Goal: Task Accomplishment & Management: Manage account settings

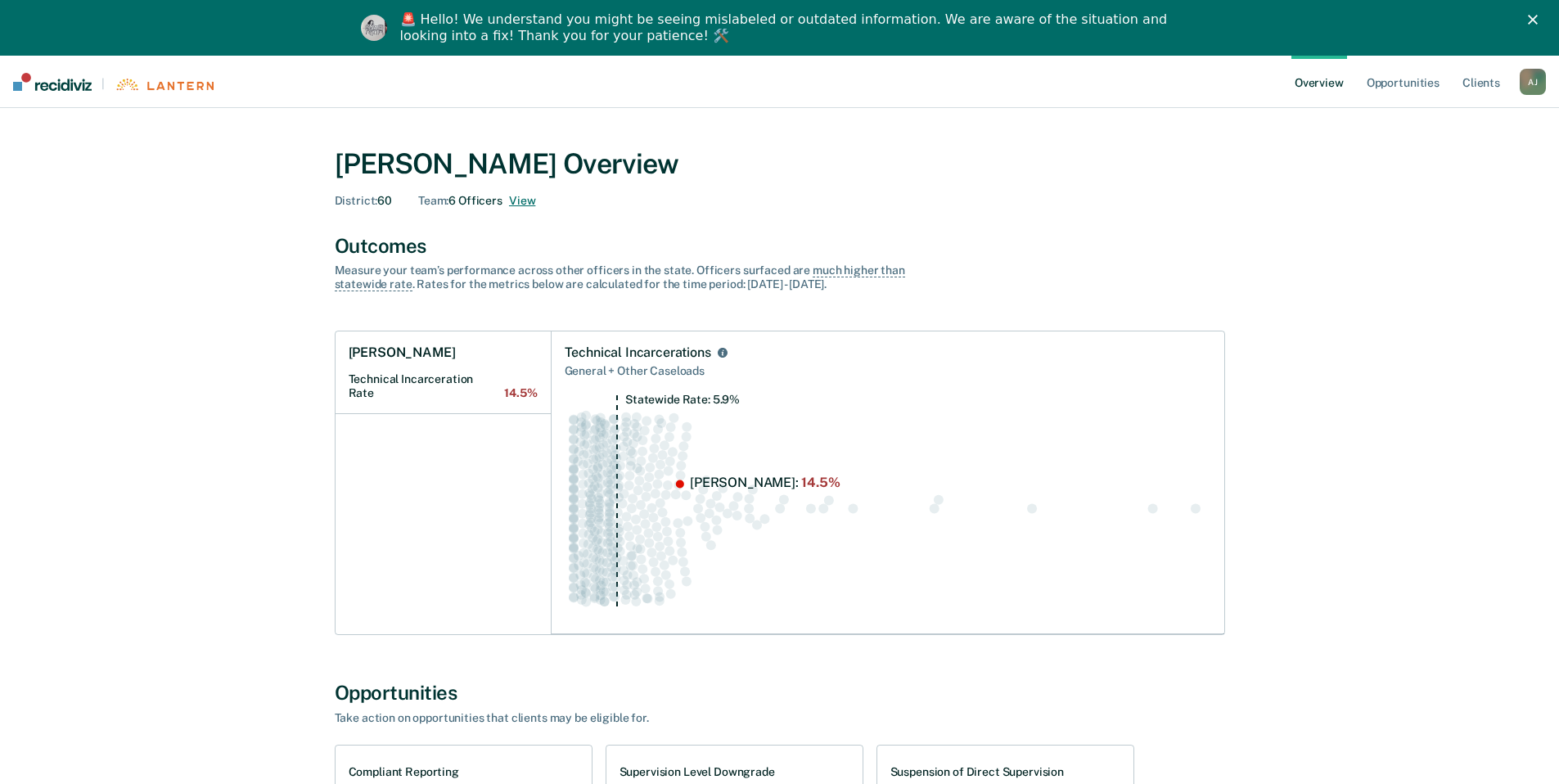
click at [525, 199] on button "View" at bounding box center [522, 201] width 27 height 14
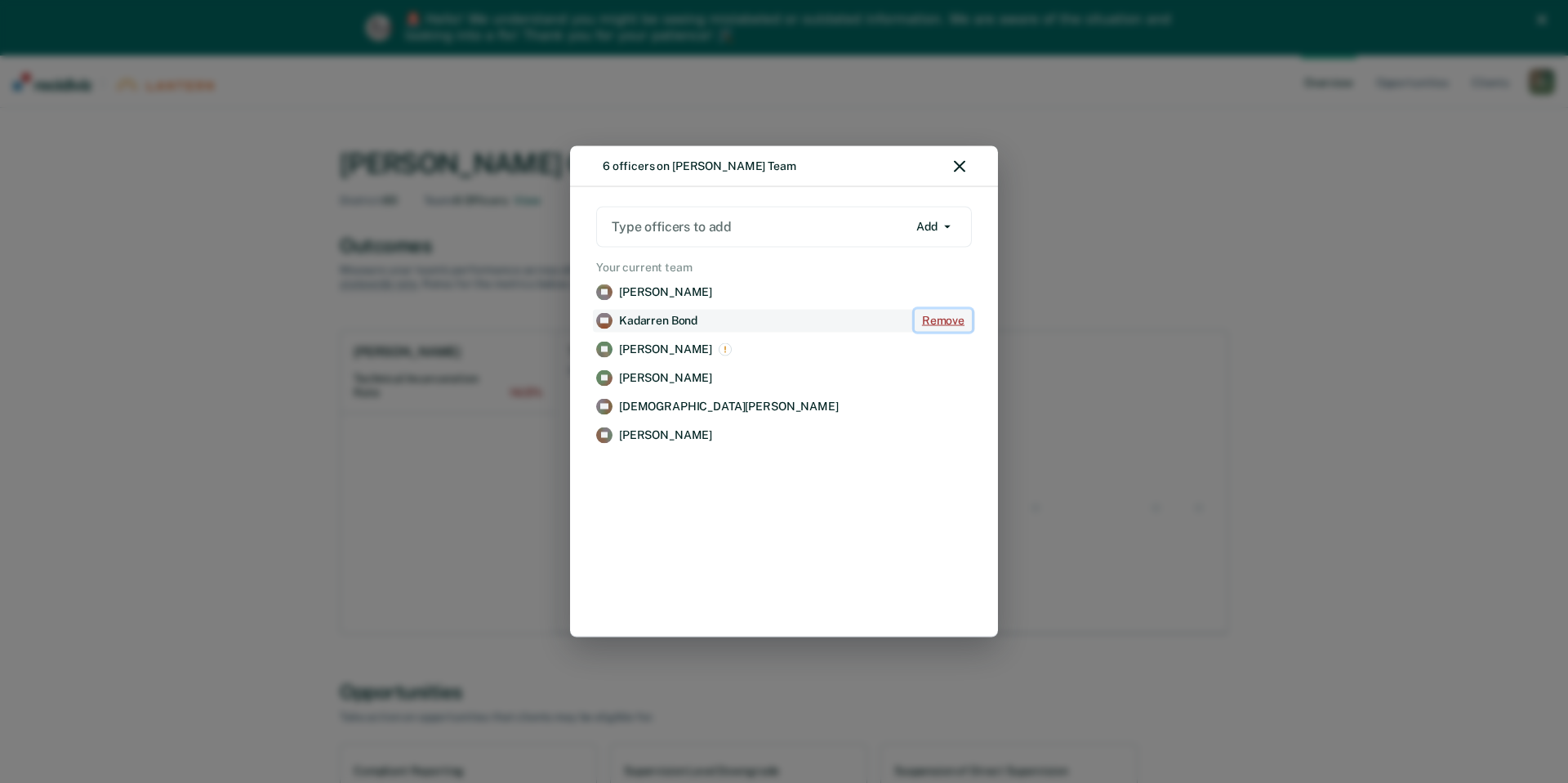
click at [927, 322] on button "Remove" at bounding box center [944, 320] width 57 height 22
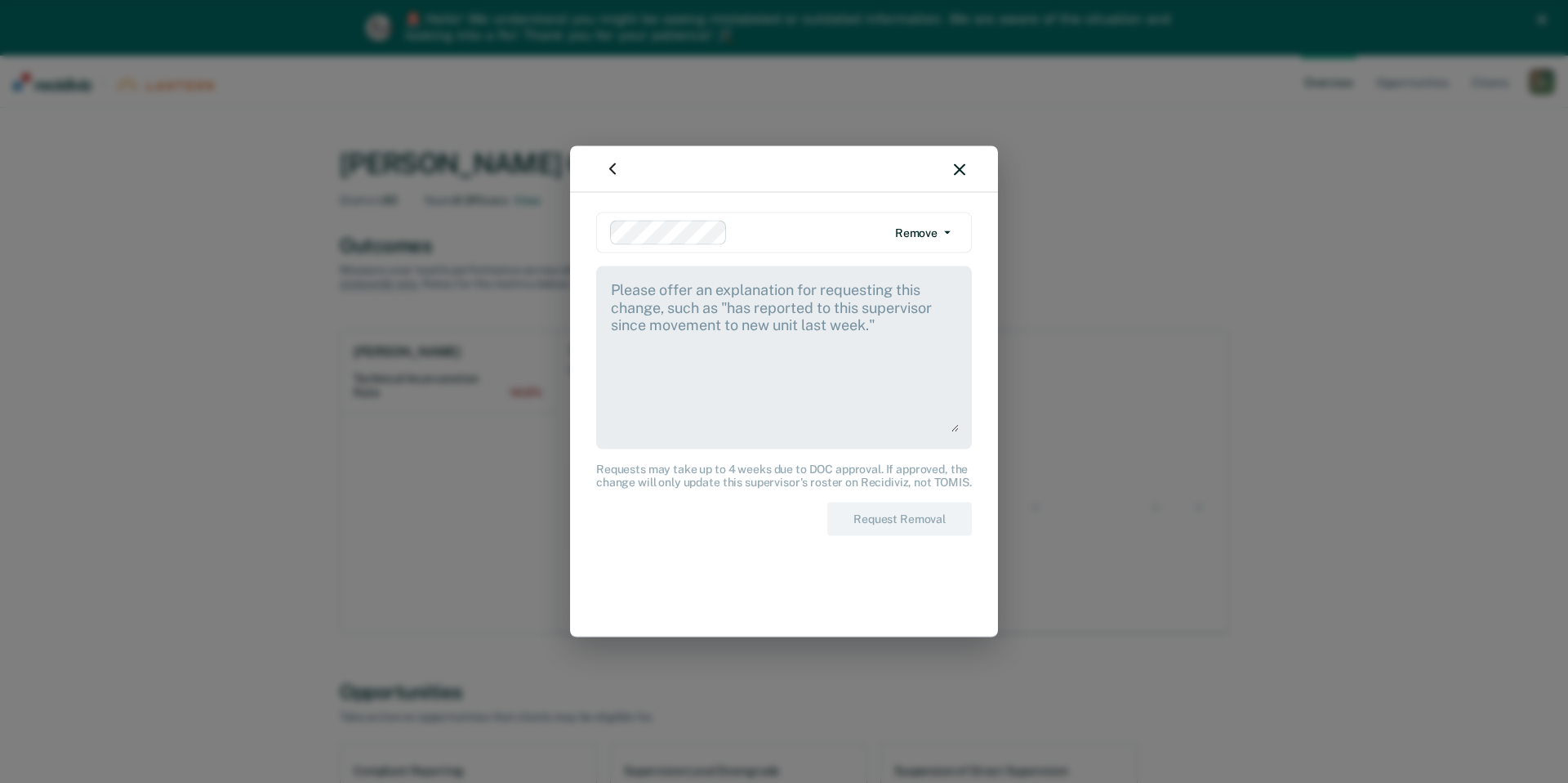
click at [930, 233] on button "Remove" at bounding box center [923, 232] width 70 height 27
click at [690, 323] on textarea at bounding box center [784, 356] width 350 height 153
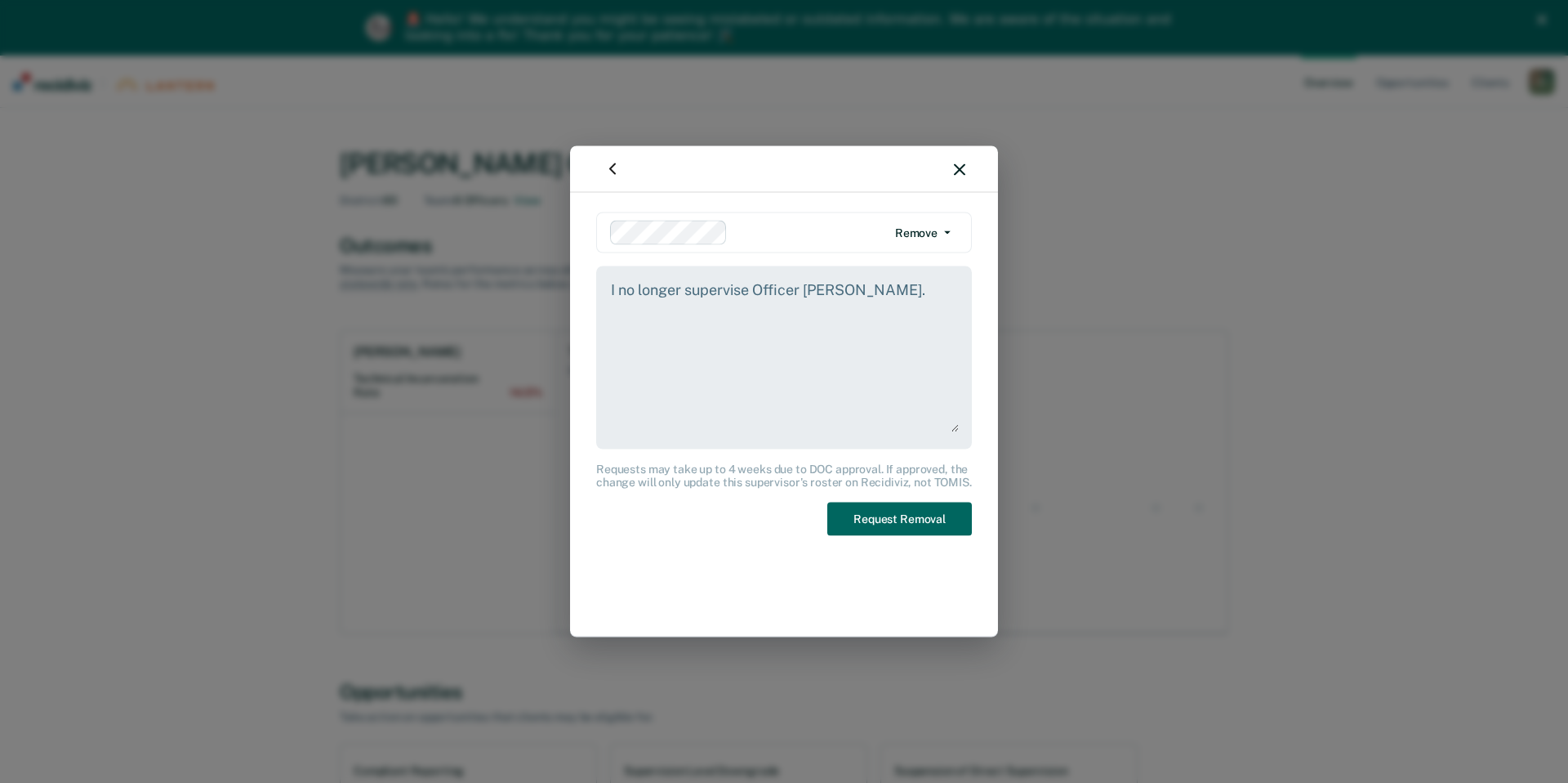
type textarea "I no longer supervise Officer [PERSON_NAME]."
click at [873, 513] on button "Request Removal" at bounding box center [899, 519] width 145 height 33
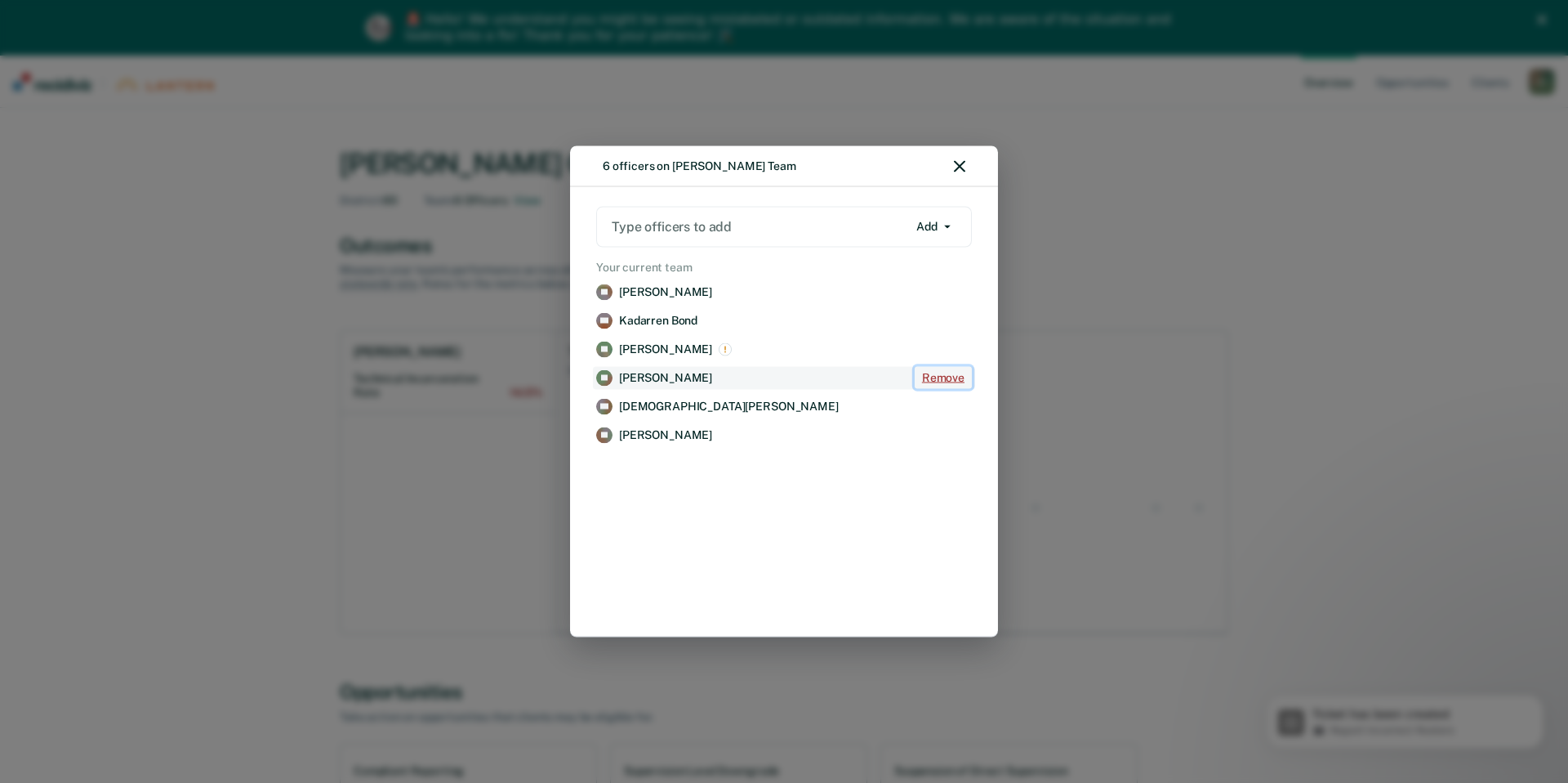
click at [943, 377] on button "Remove" at bounding box center [944, 377] width 57 height 22
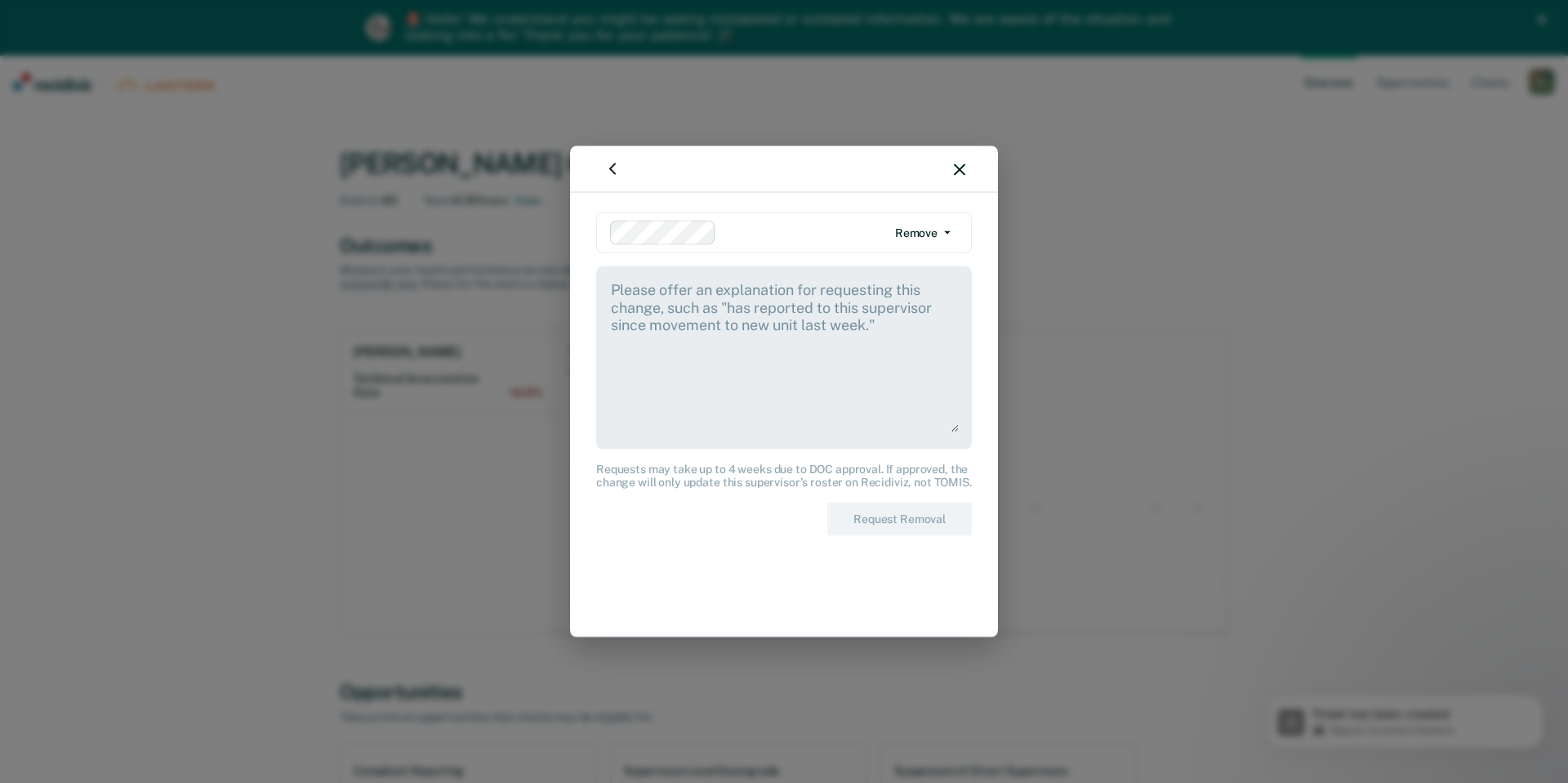
click at [772, 321] on textarea at bounding box center [784, 356] width 350 height 153
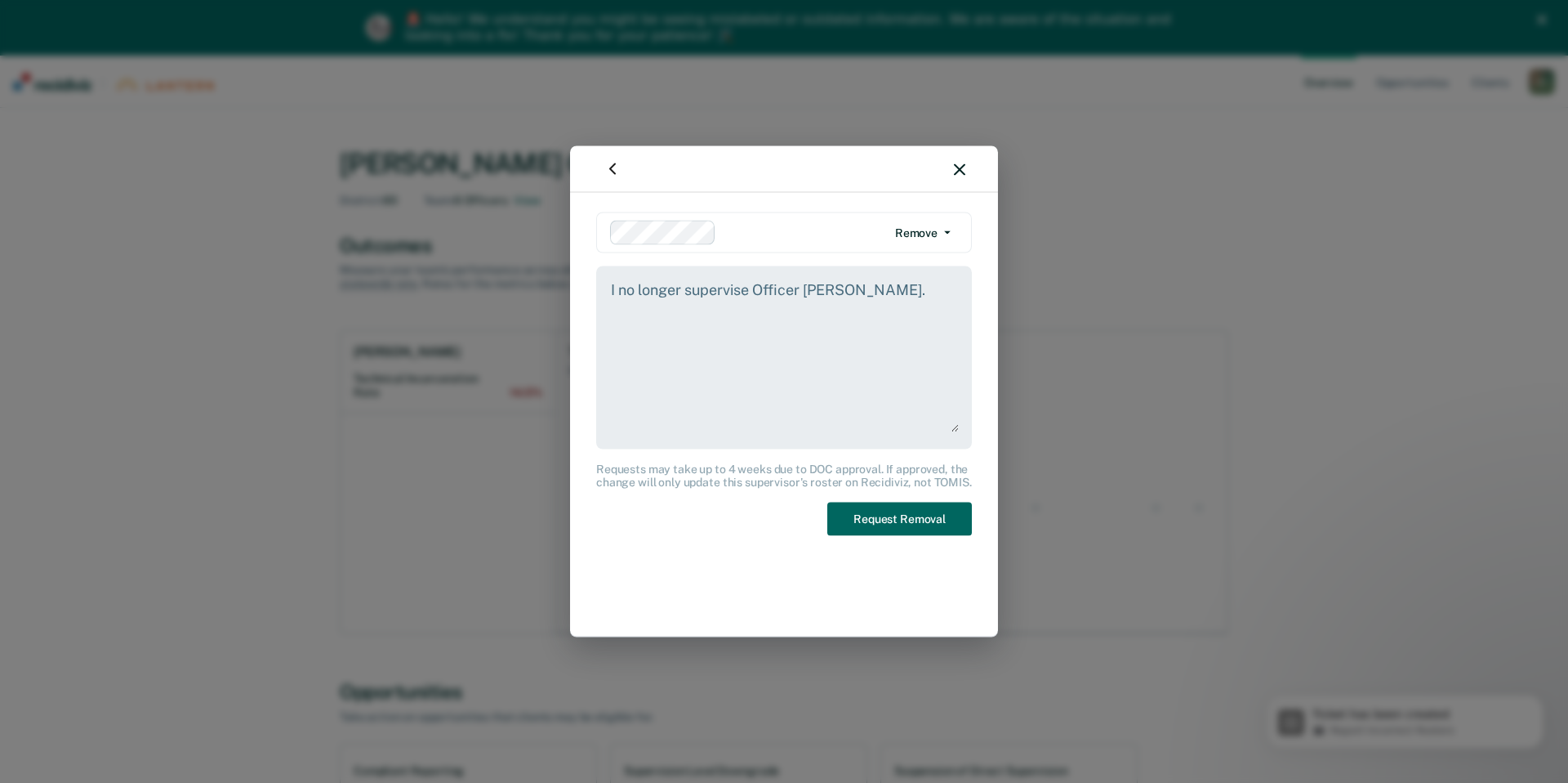
type textarea "I no longer supervise Officer [PERSON_NAME]."
click at [929, 513] on button "Request Removal" at bounding box center [899, 519] width 145 height 33
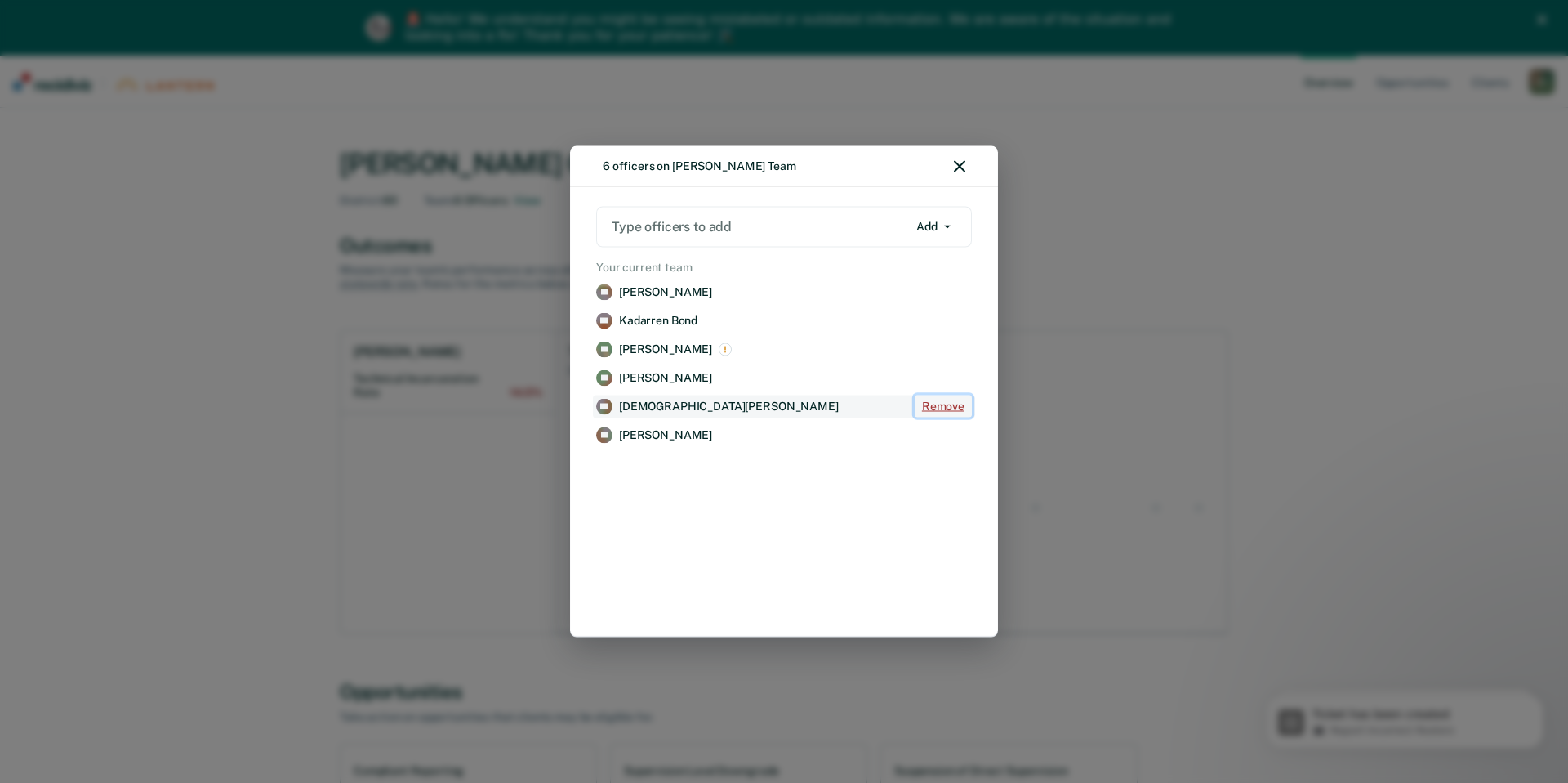
click at [936, 405] on button "Remove" at bounding box center [944, 406] width 57 height 22
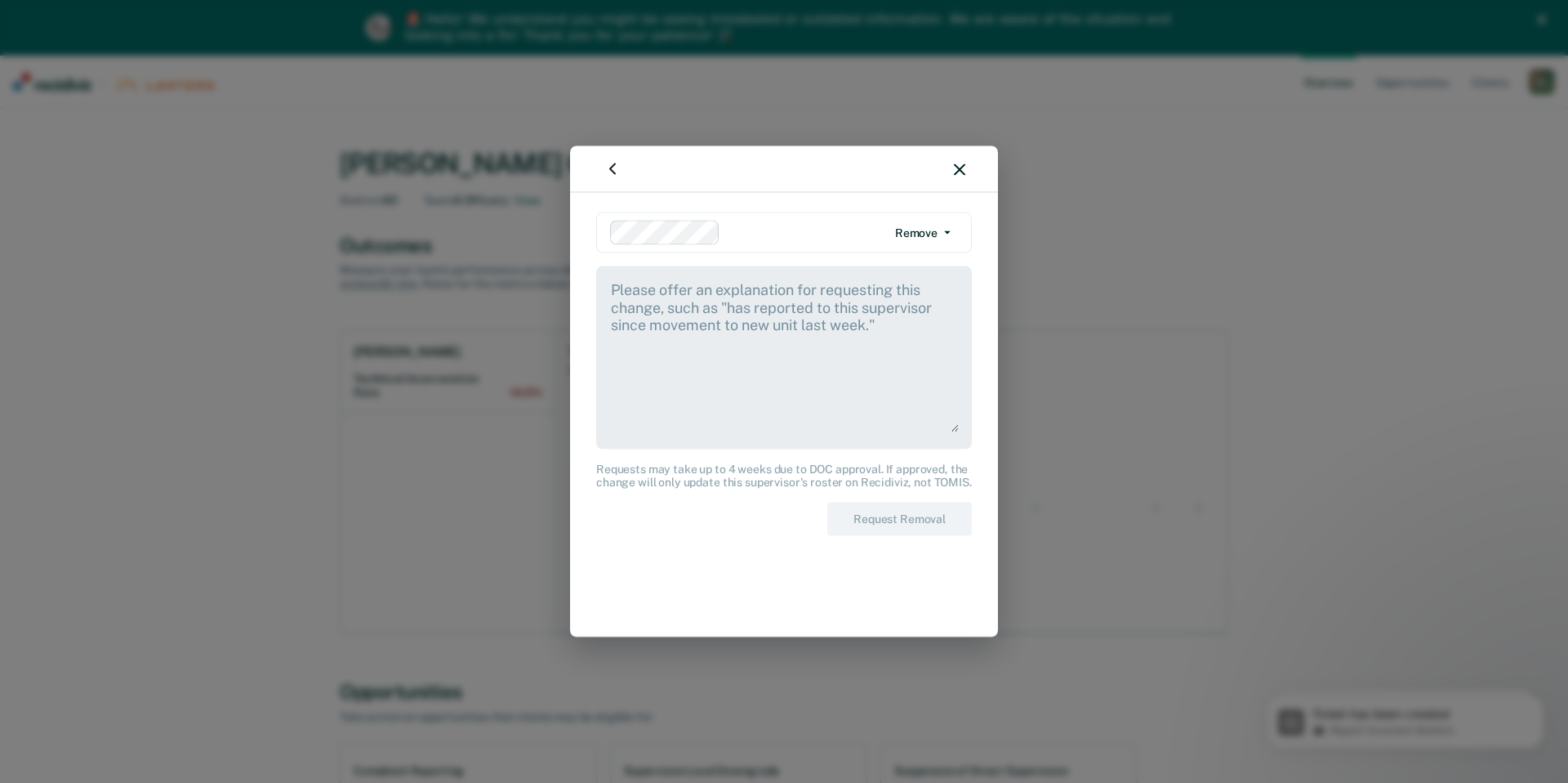
click at [774, 314] on textarea at bounding box center [784, 356] width 350 height 153
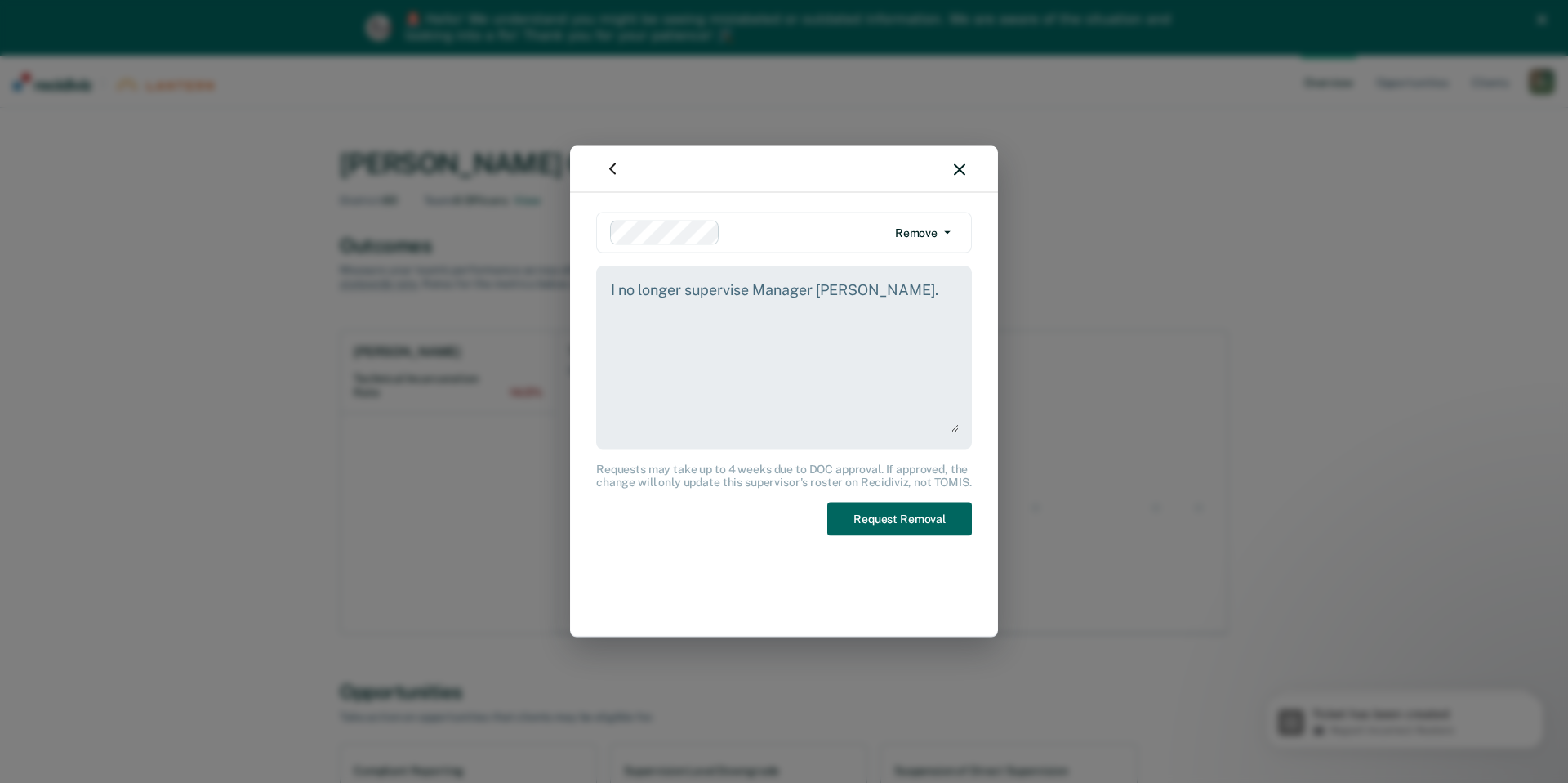
type textarea "I no longer supervise Manager [PERSON_NAME]."
click at [852, 524] on button "Request Removal" at bounding box center [899, 519] width 145 height 33
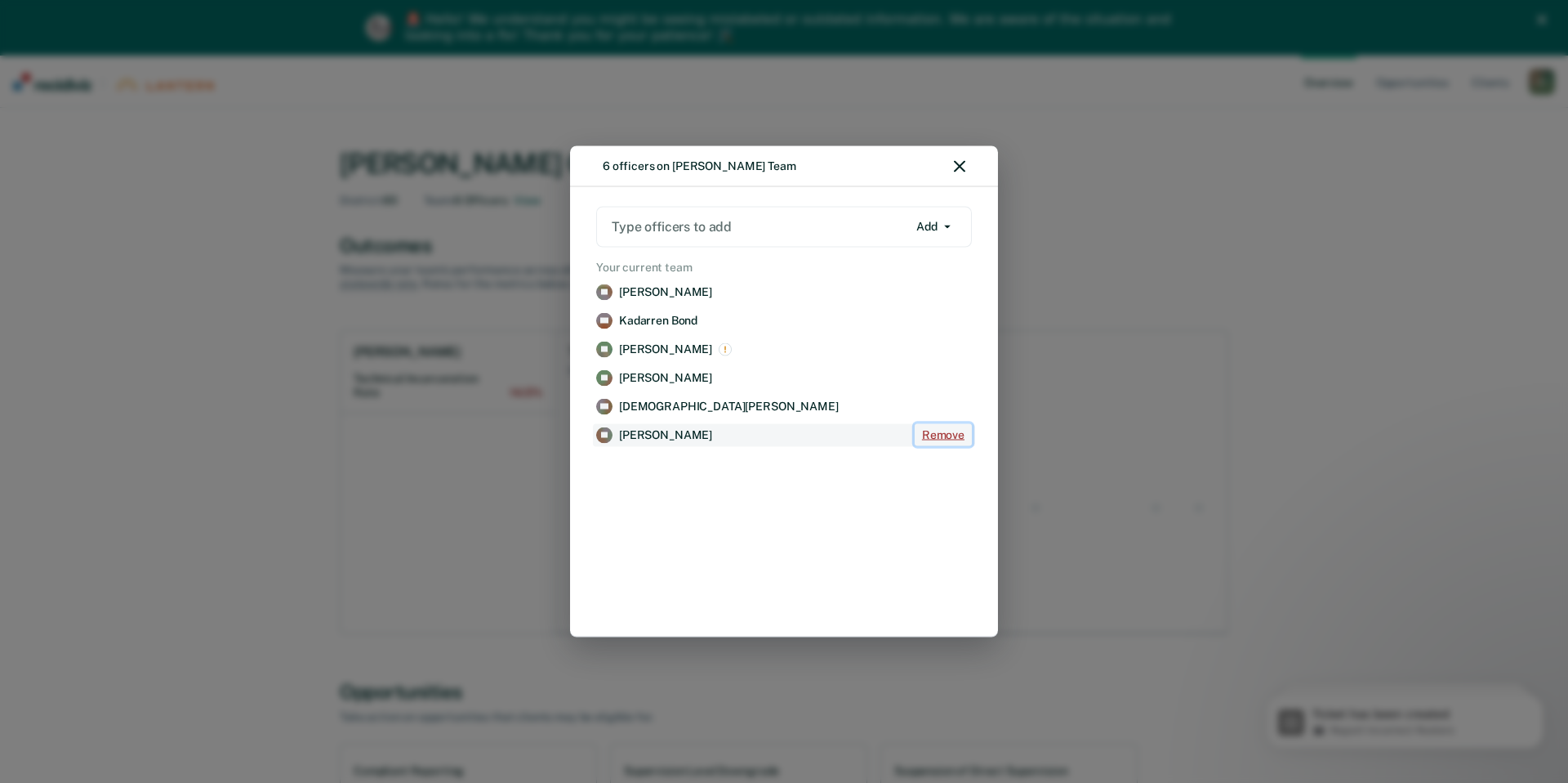
click at [941, 429] on button "Remove" at bounding box center [944, 434] width 57 height 22
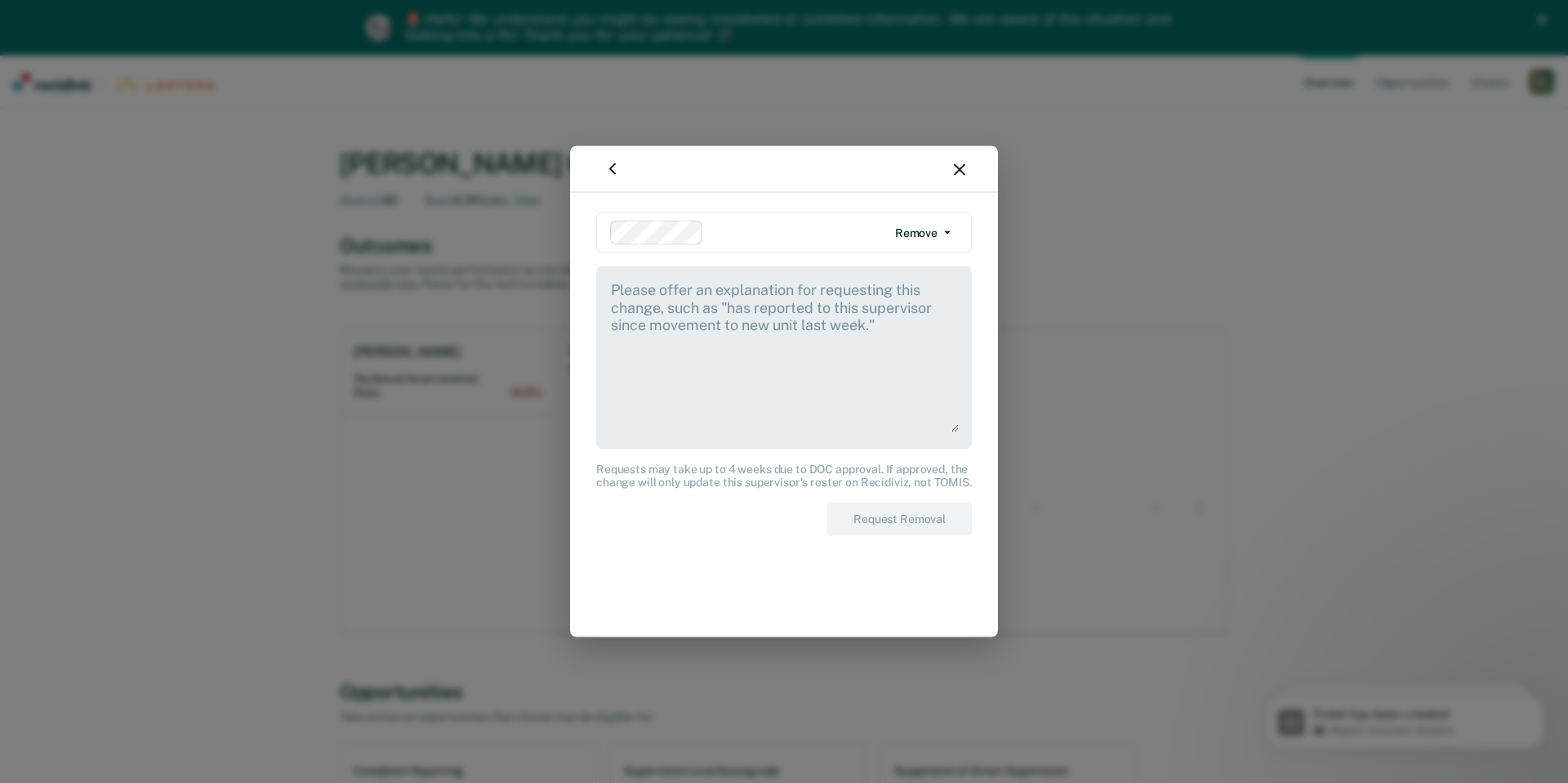
click at [701, 291] on textarea at bounding box center [784, 356] width 350 height 153
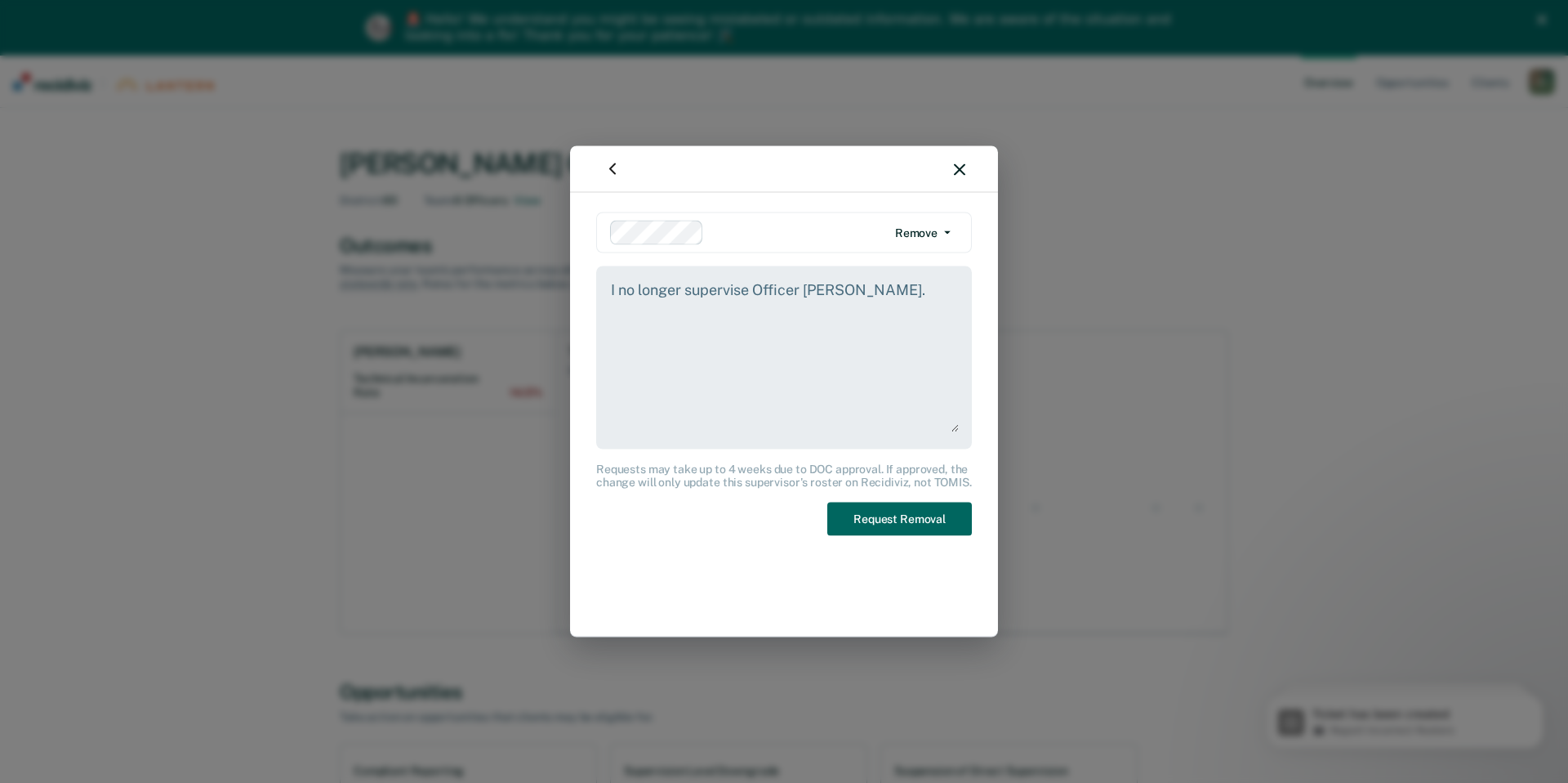
type textarea "I no longer supervise Officer [PERSON_NAME]."
click at [907, 518] on button "Request Removal" at bounding box center [899, 519] width 145 height 33
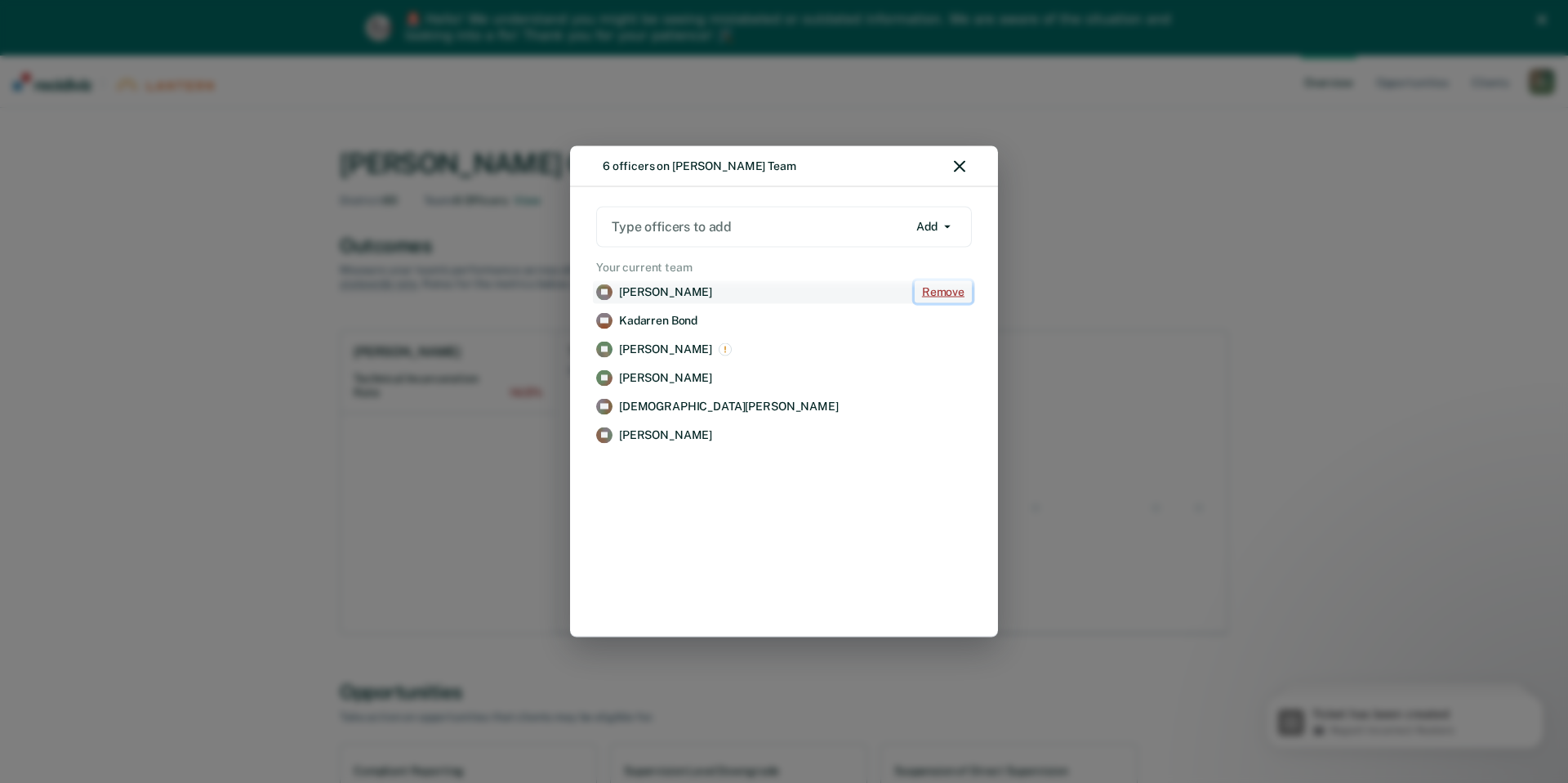
click at [933, 291] on button "Remove" at bounding box center [944, 292] width 57 height 22
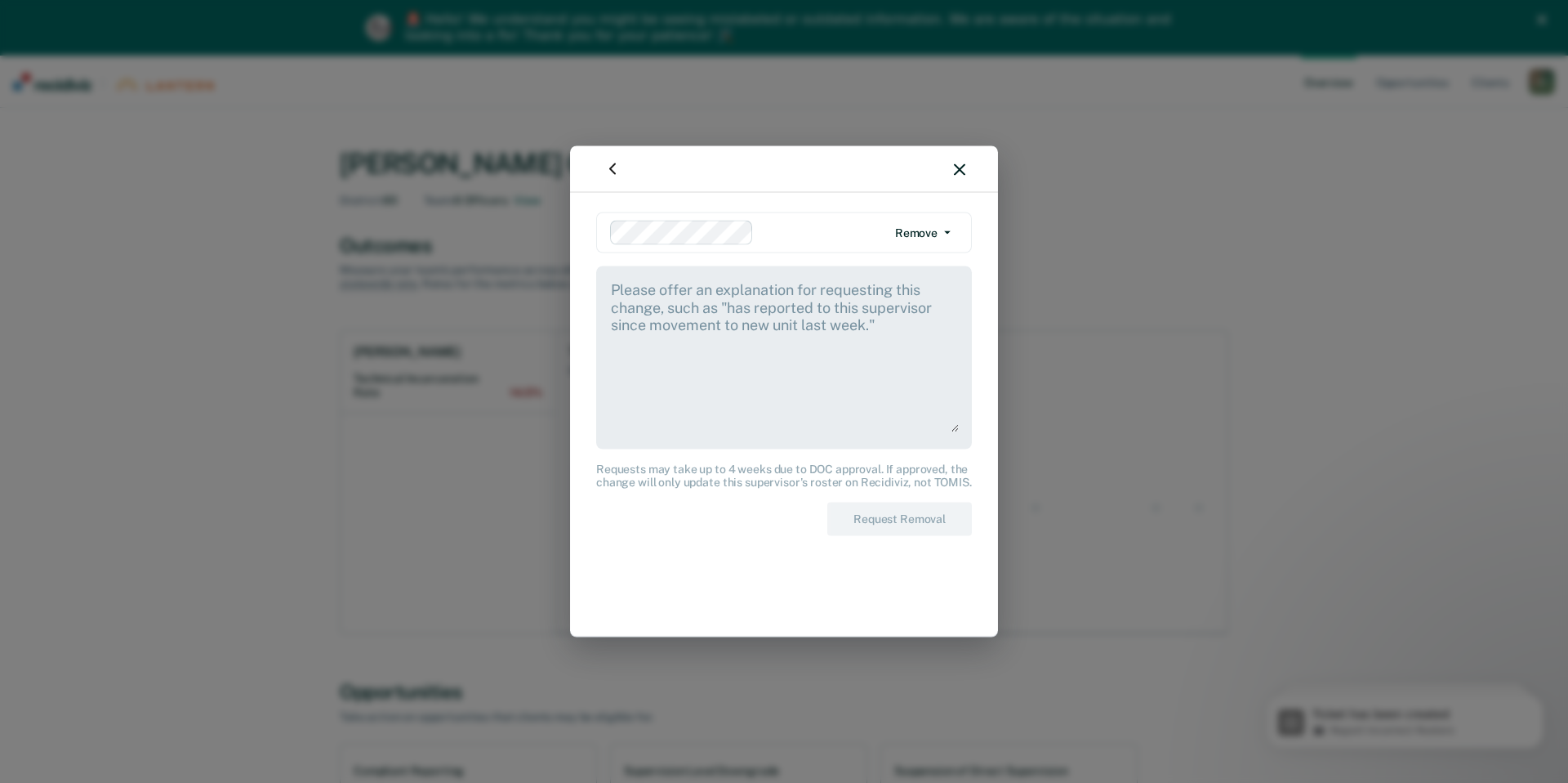
click at [851, 289] on textarea at bounding box center [784, 356] width 350 height 153
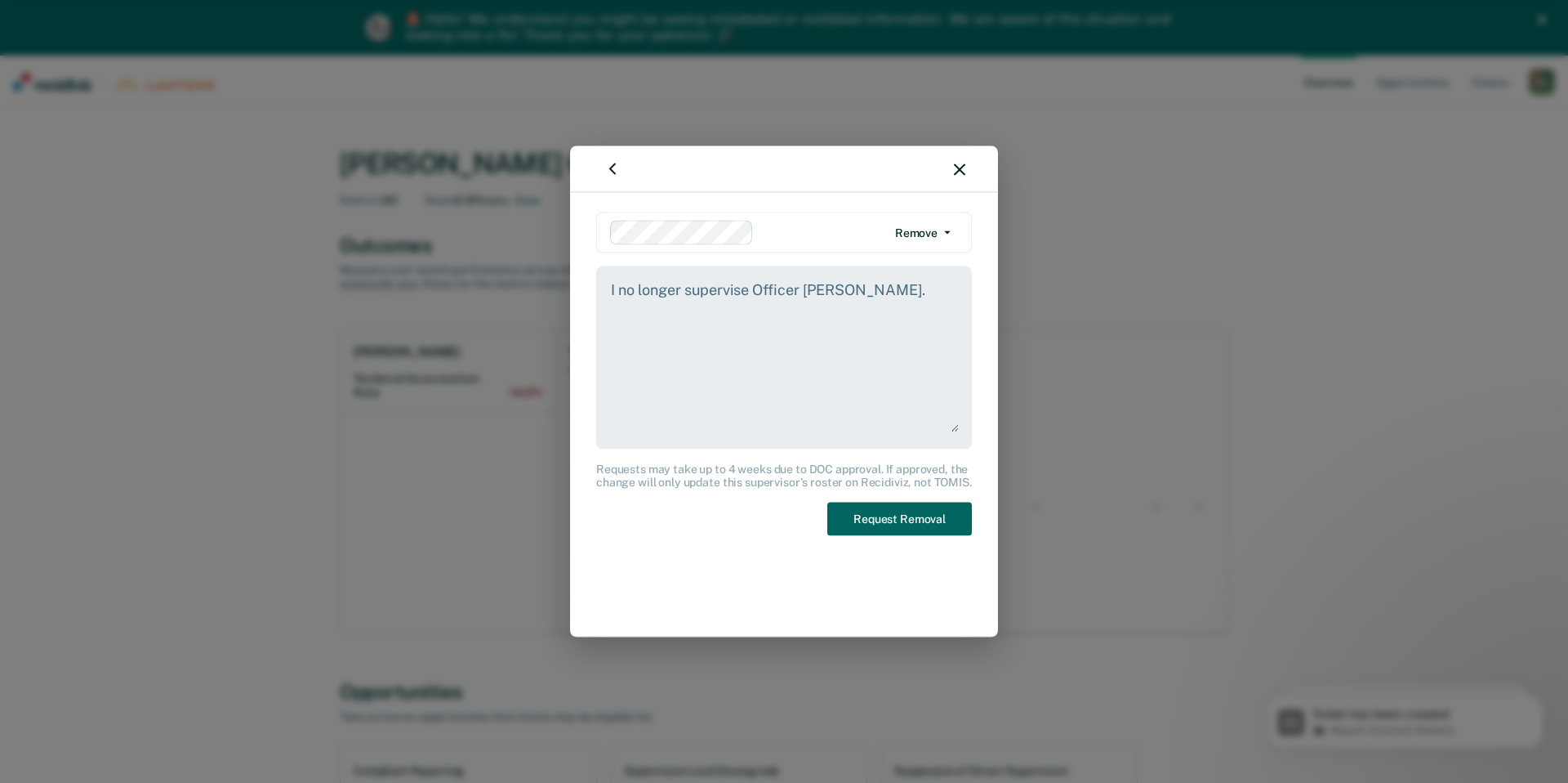
type textarea "I no longer supervise Officer [PERSON_NAME]."
click at [902, 527] on button "Request Removal" at bounding box center [899, 519] width 145 height 33
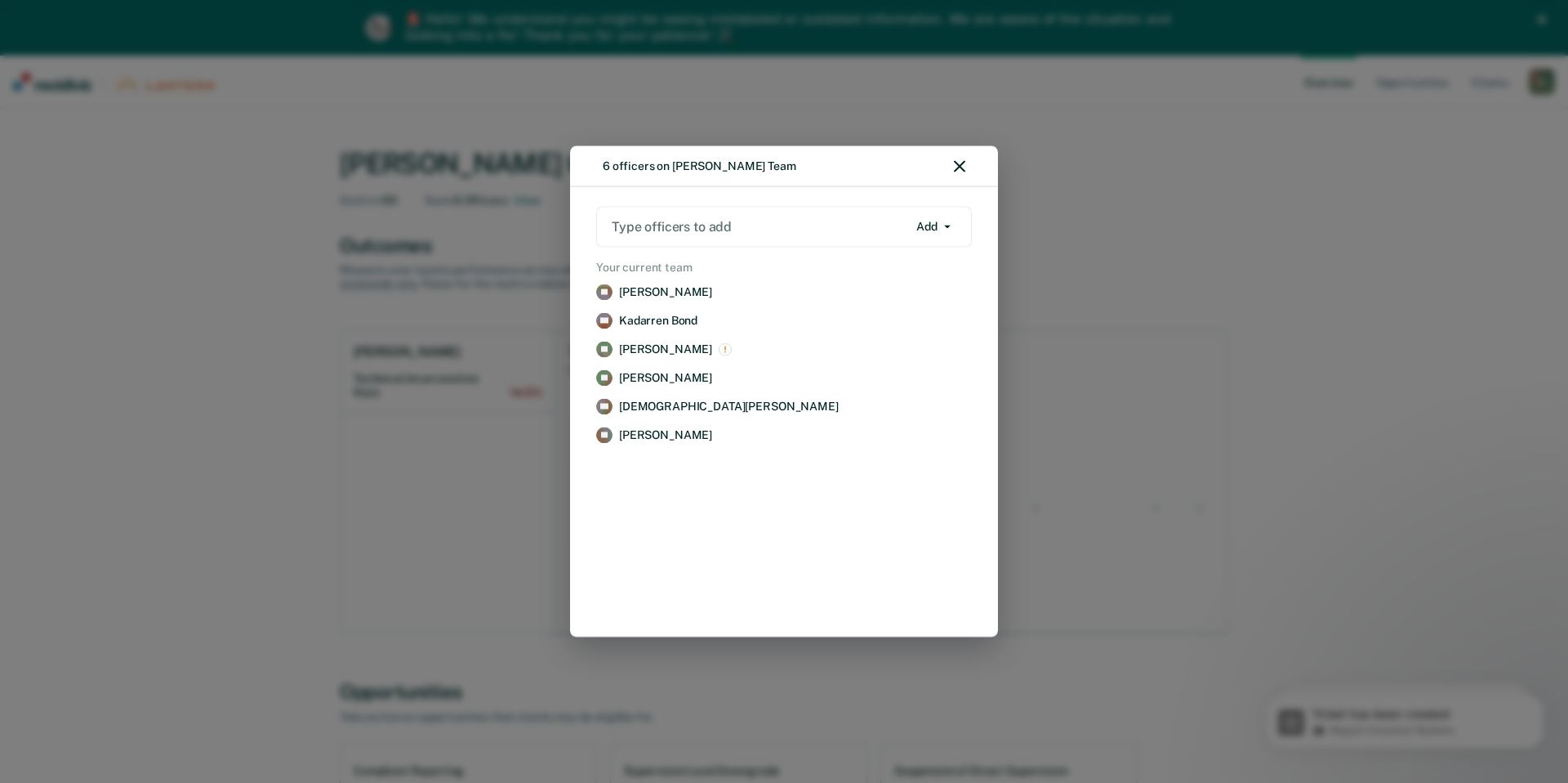
click at [954, 223] on button "Add" at bounding box center [934, 226] width 49 height 27
click at [713, 230] on div at bounding box center [759, 227] width 295 height 19
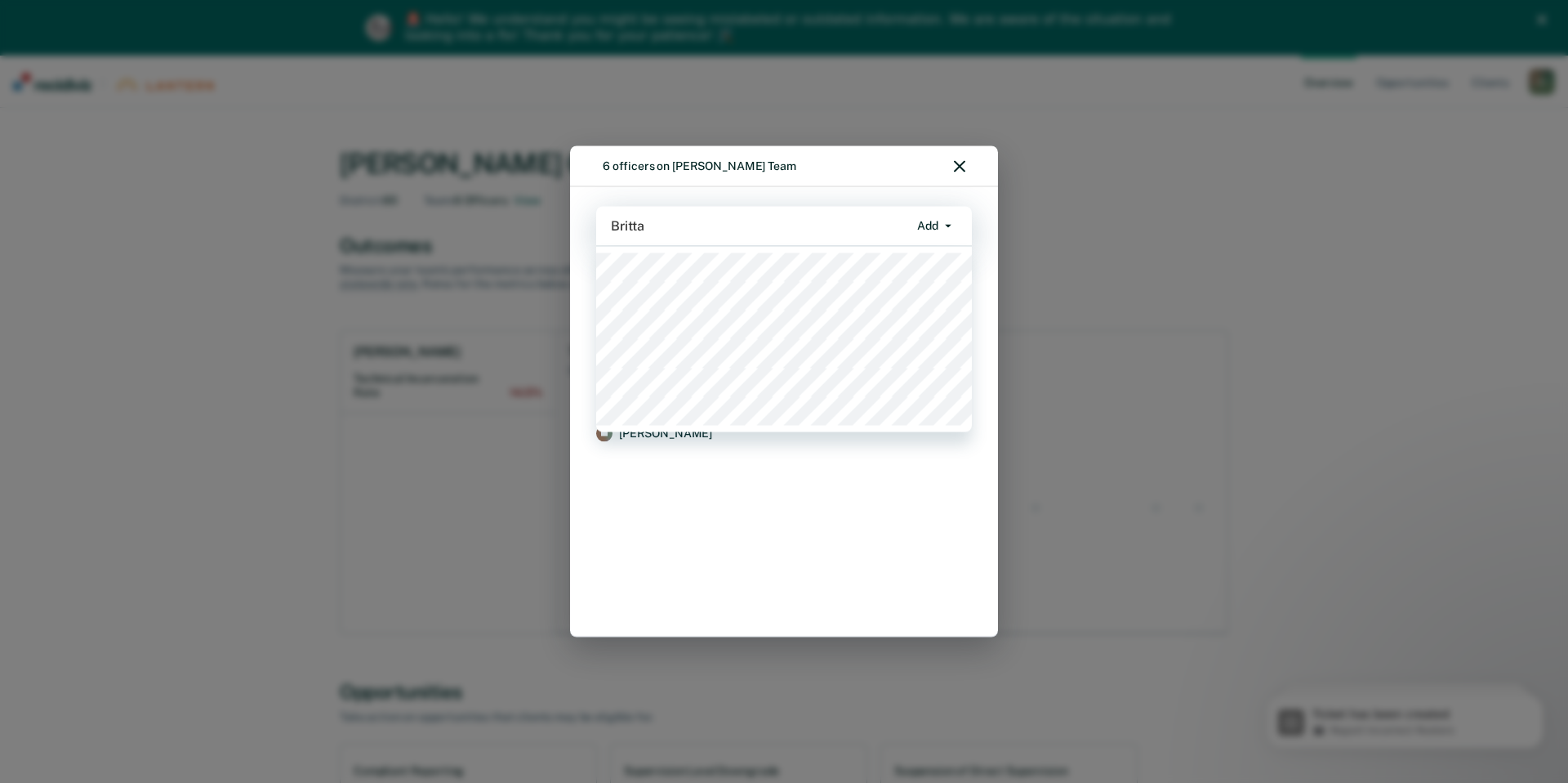
type input "Brittan"
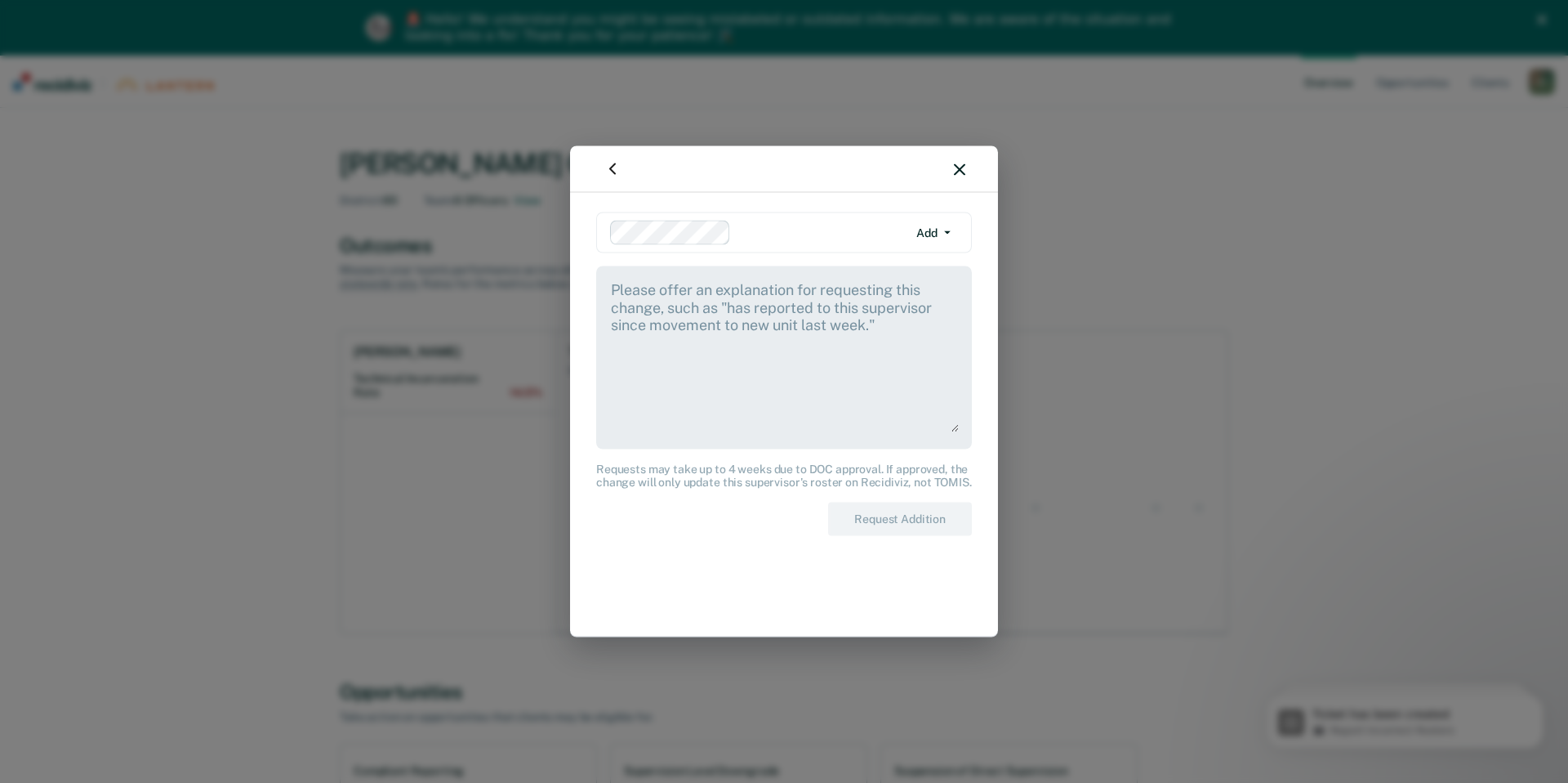
click at [719, 306] on textarea at bounding box center [784, 356] width 350 height 153
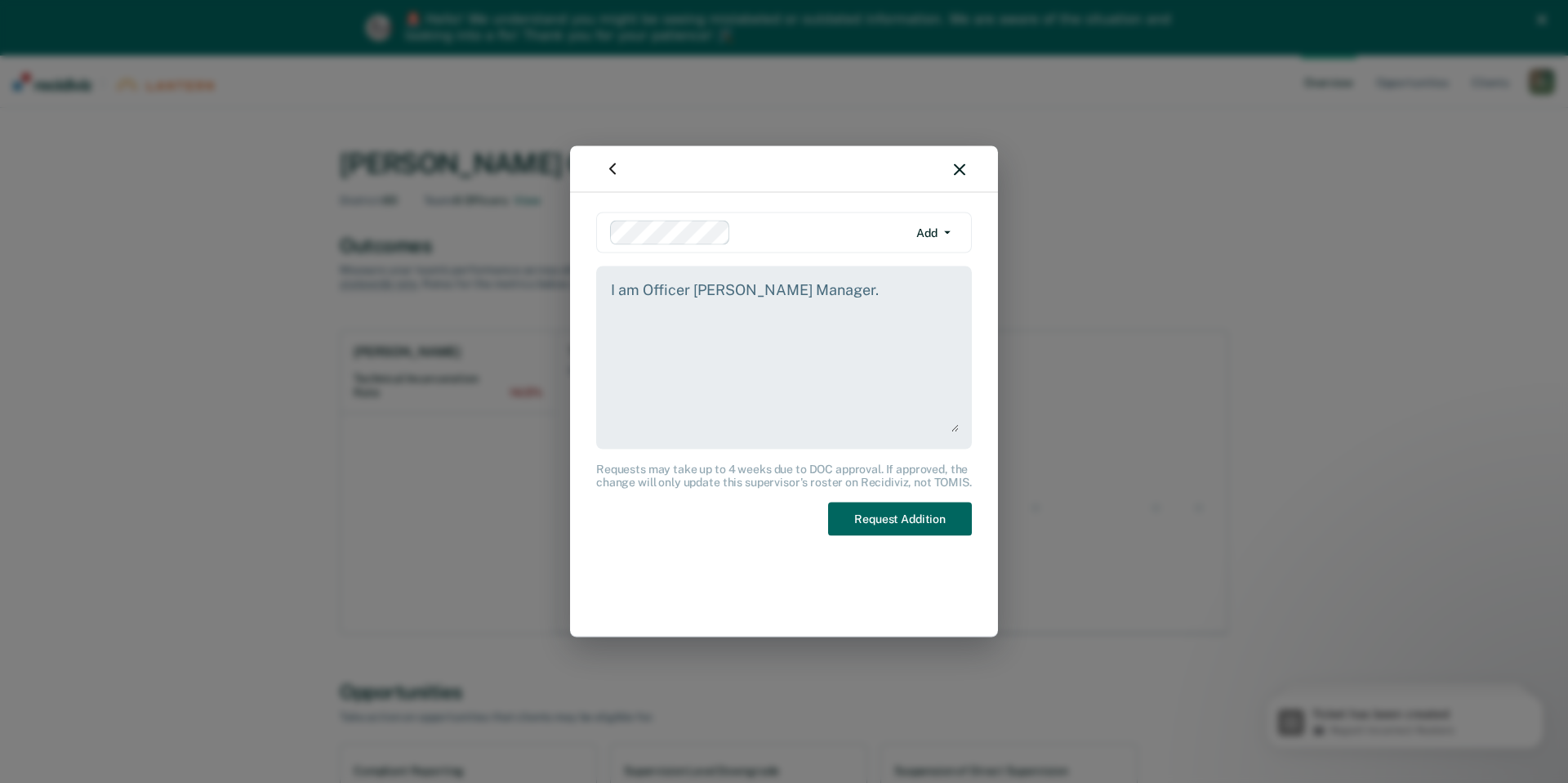
type textarea "I am Officer [PERSON_NAME] Manager."
click at [912, 522] on button "Request Addition" at bounding box center [900, 519] width 144 height 33
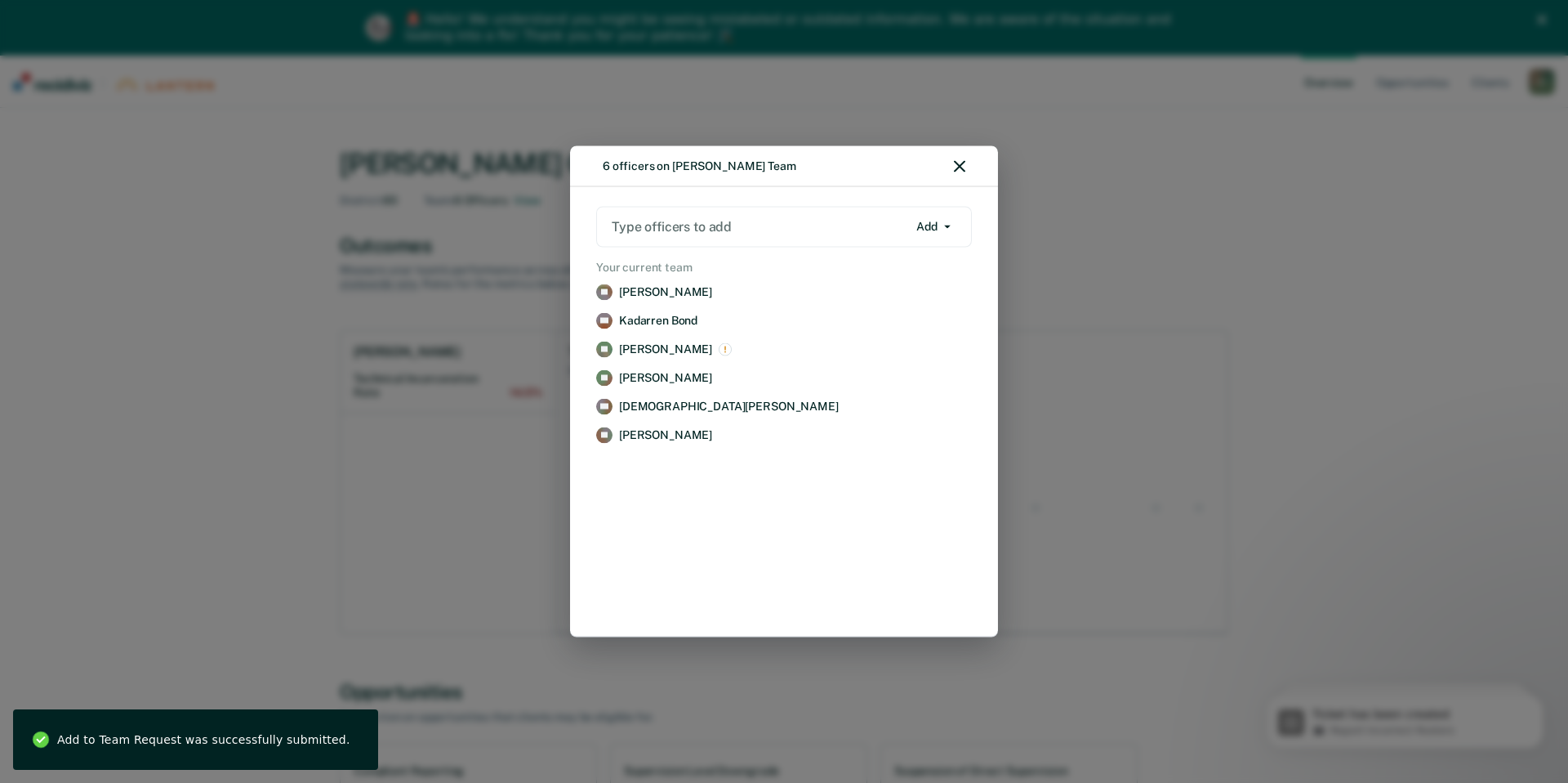
click at [775, 228] on div at bounding box center [759, 227] width 295 height 19
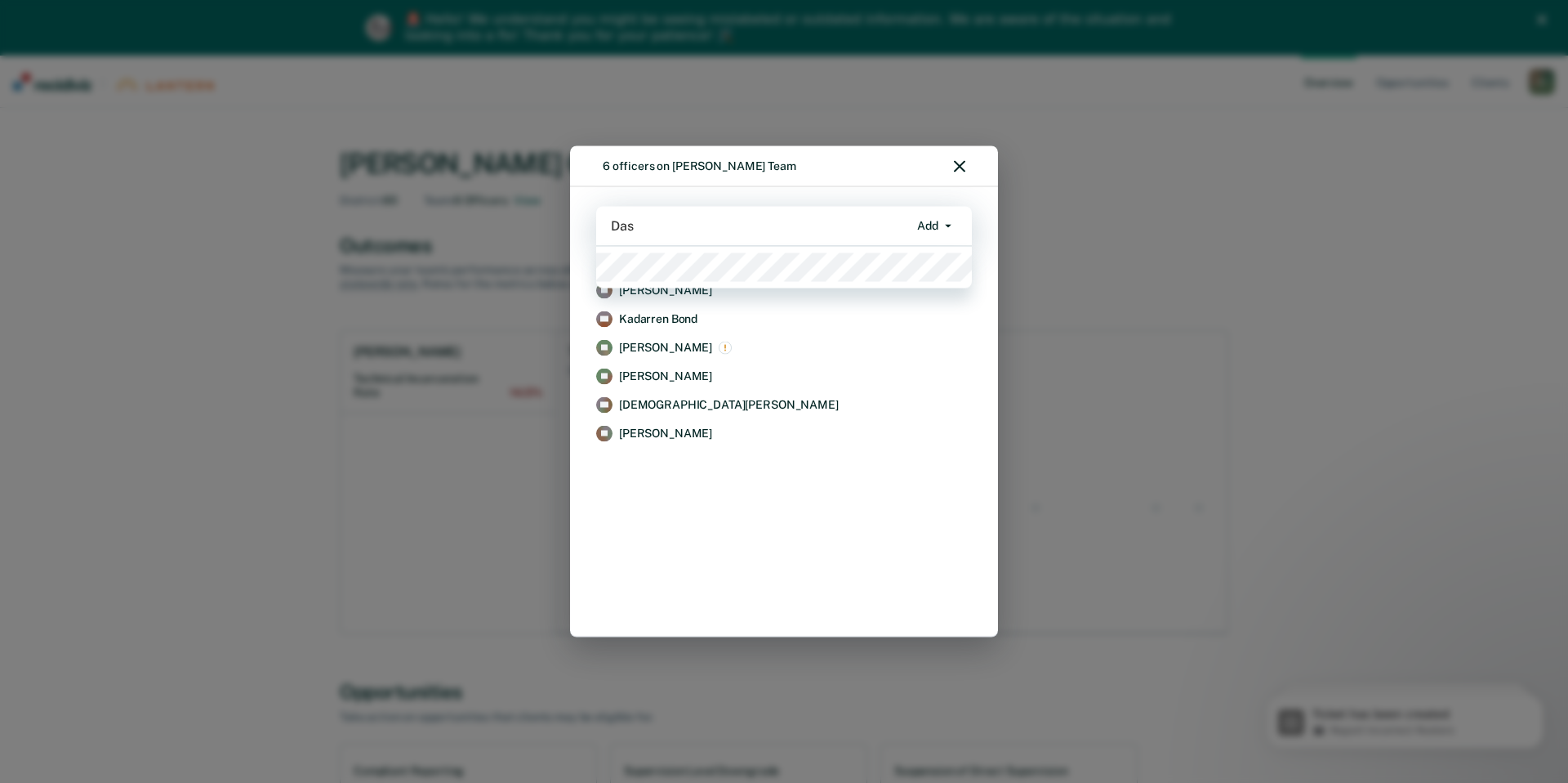
type input "Dash"
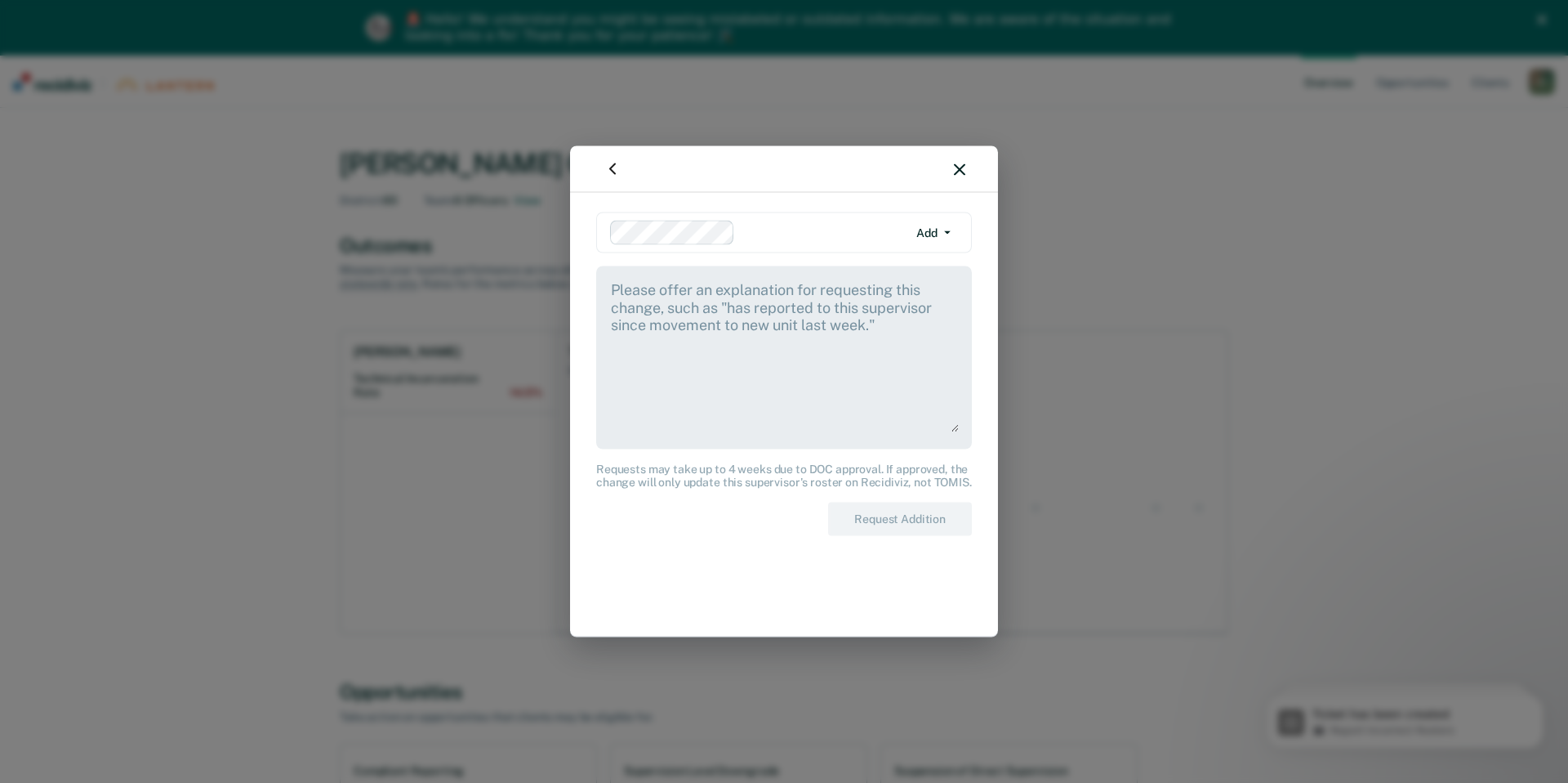
click at [702, 304] on textarea at bounding box center [784, 356] width 350 height 153
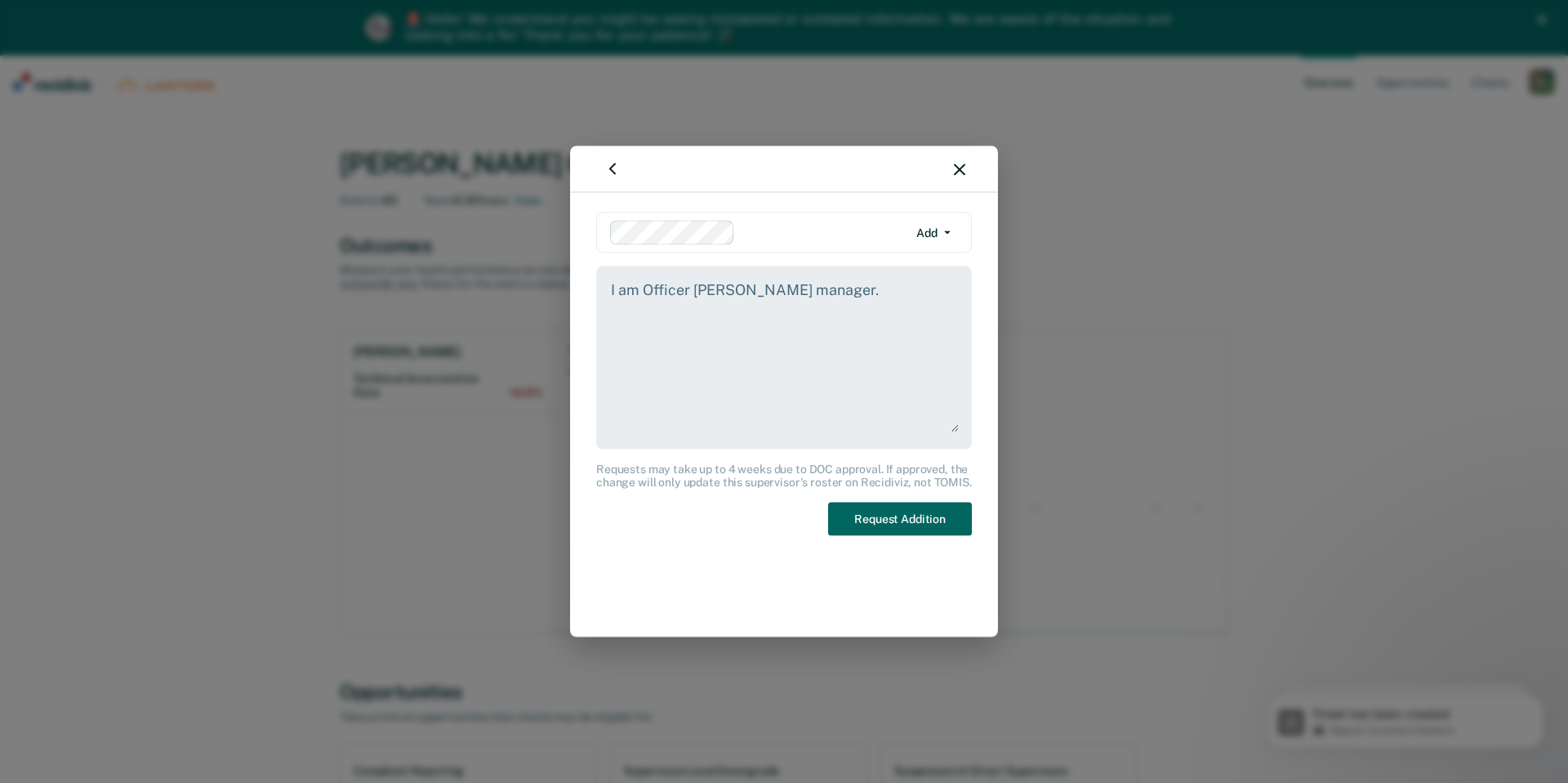
type textarea "I am Officer [PERSON_NAME] manager."
click at [904, 516] on button "Request Addition" at bounding box center [900, 519] width 144 height 33
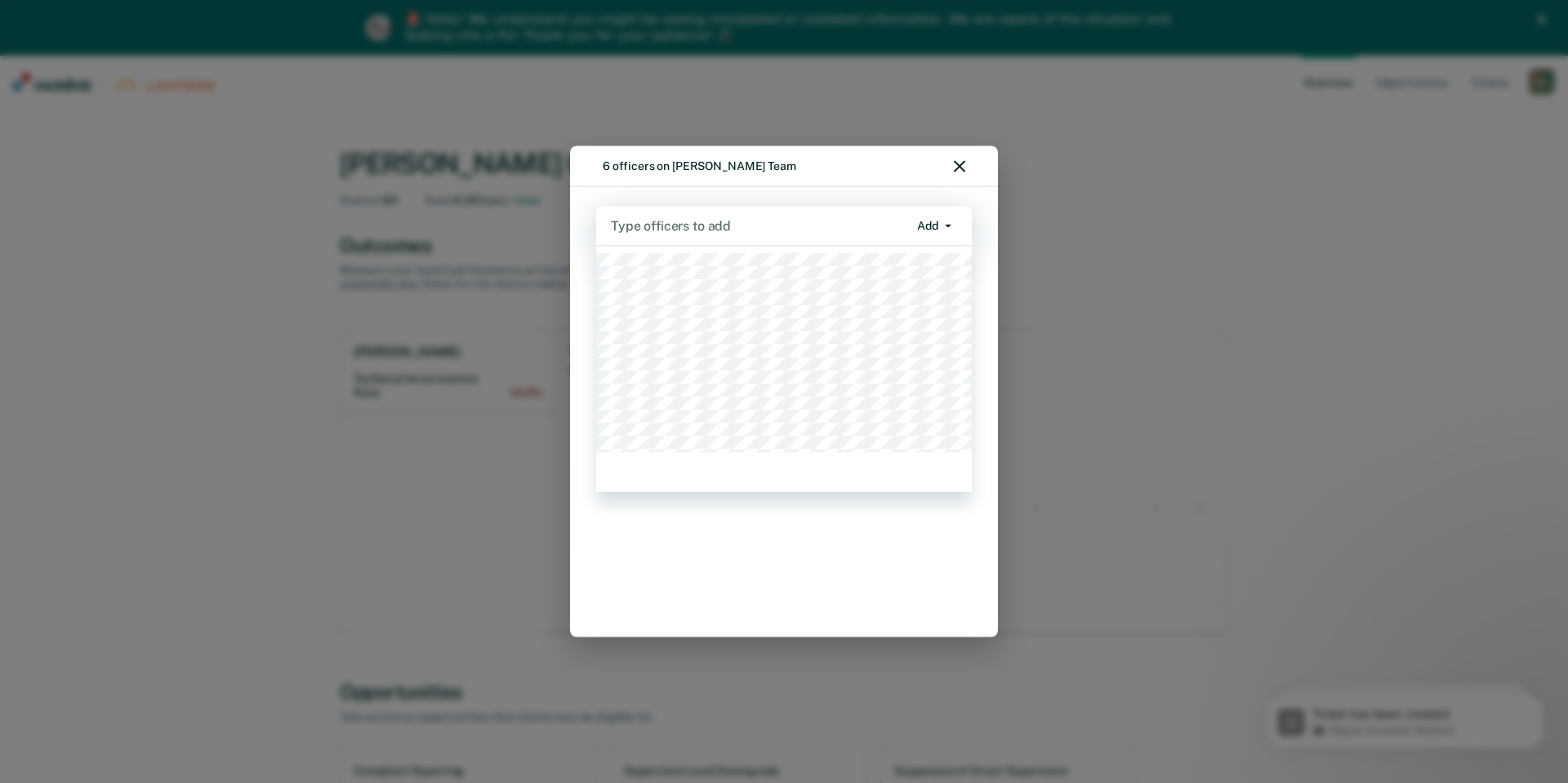
click at [797, 231] on div at bounding box center [759, 226] width 297 height 19
type input "[PERSON_NAME]"
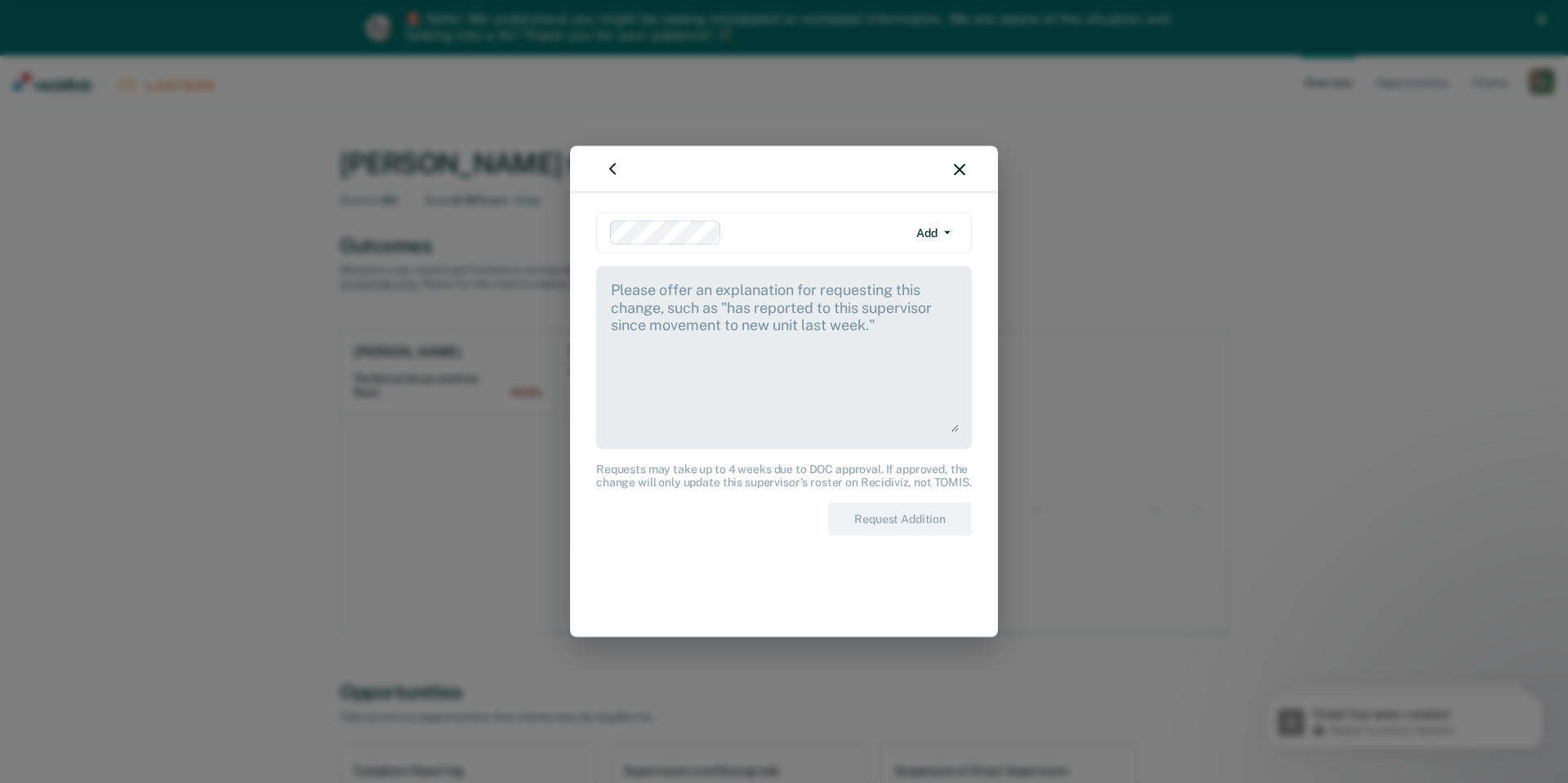
click at [748, 290] on textarea at bounding box center [784, 356] width 350 height 153
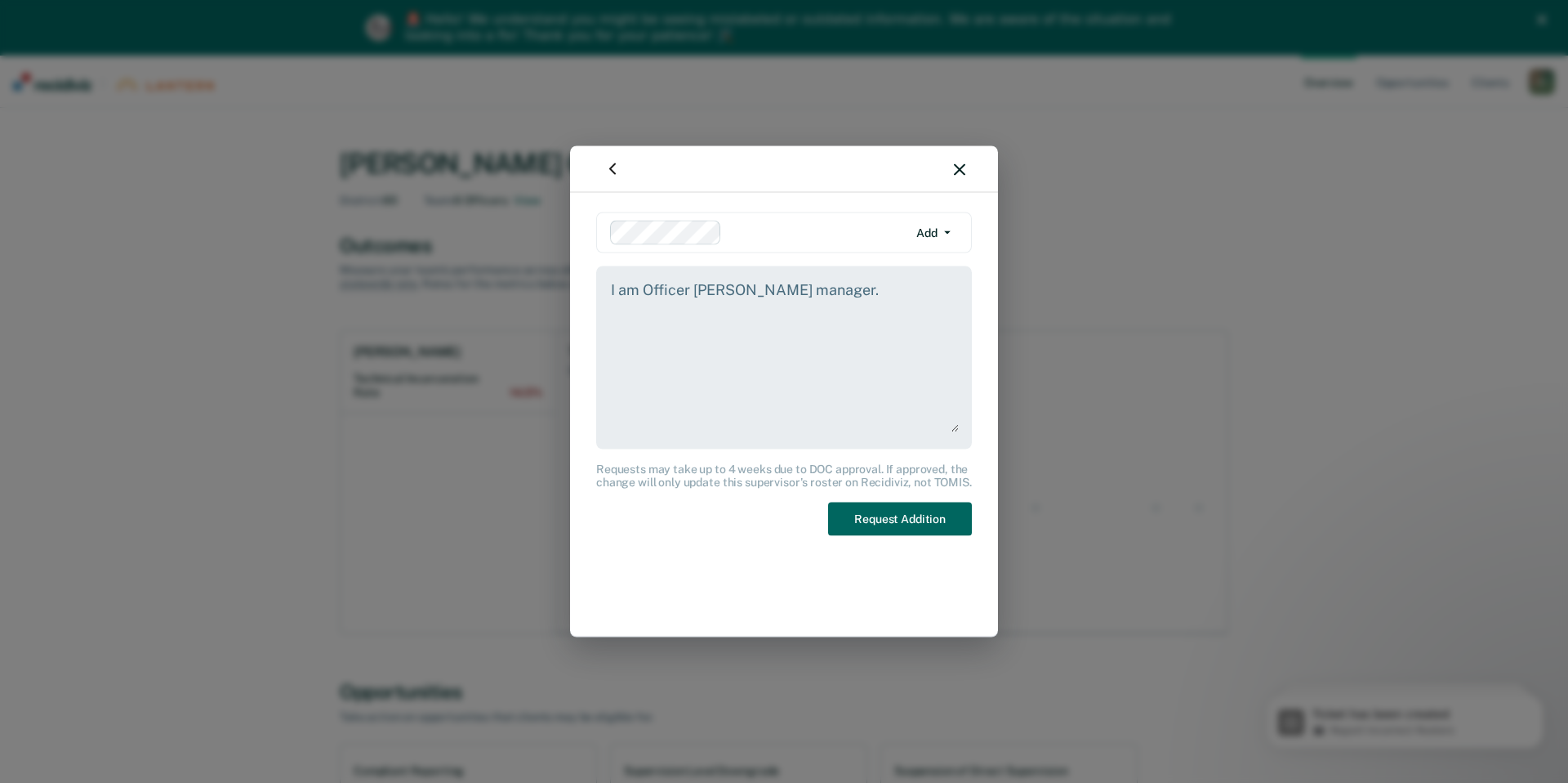
type textarea "I am Officer [PERSON_NAME] manager."
click at [879, 517] on button "Request Addition" at bounding box center [900, 519] width 144 height 33
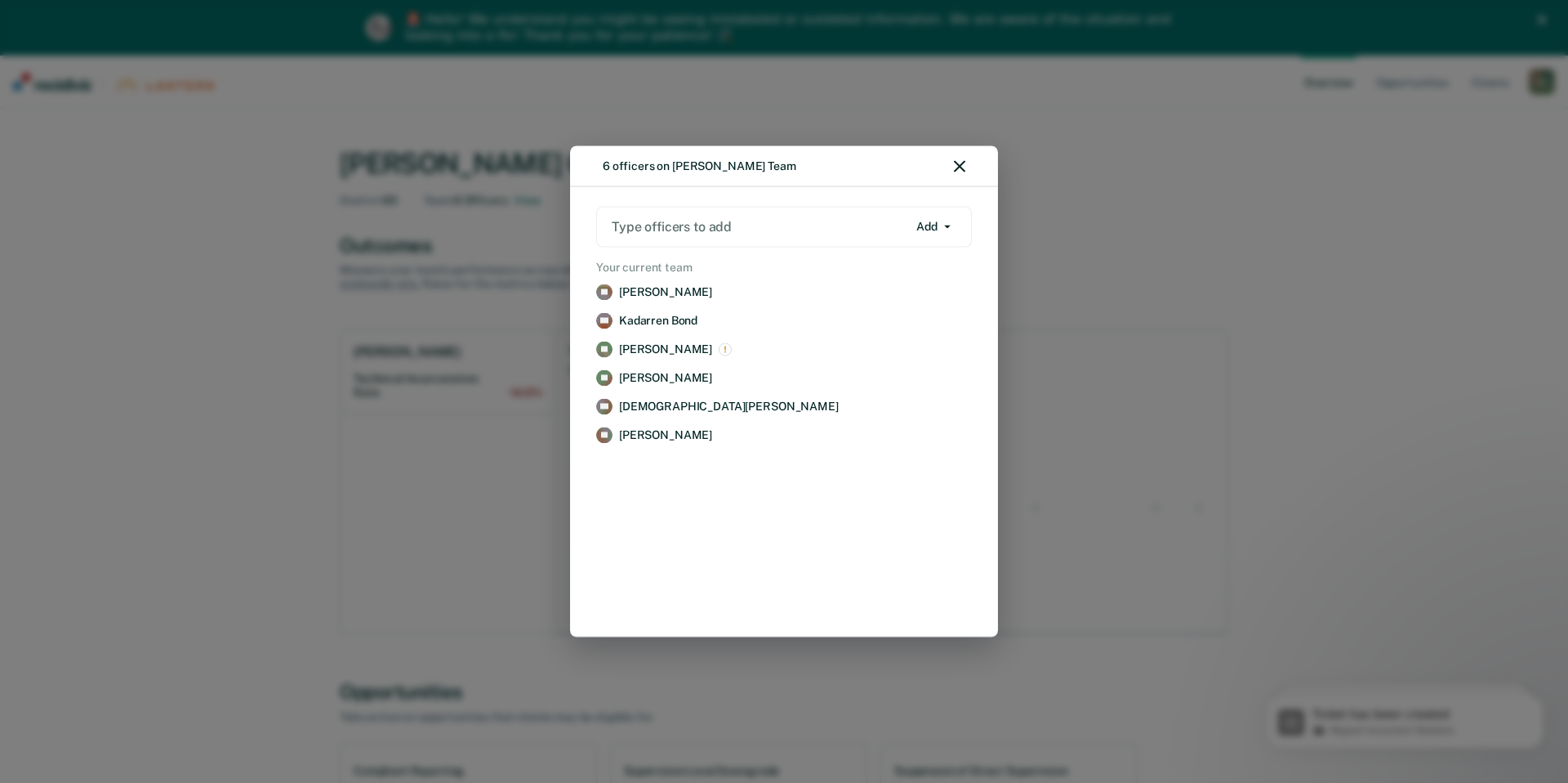
click at [957, 164] on icon "button" at bounding box center [960, 166] width 12 height 12
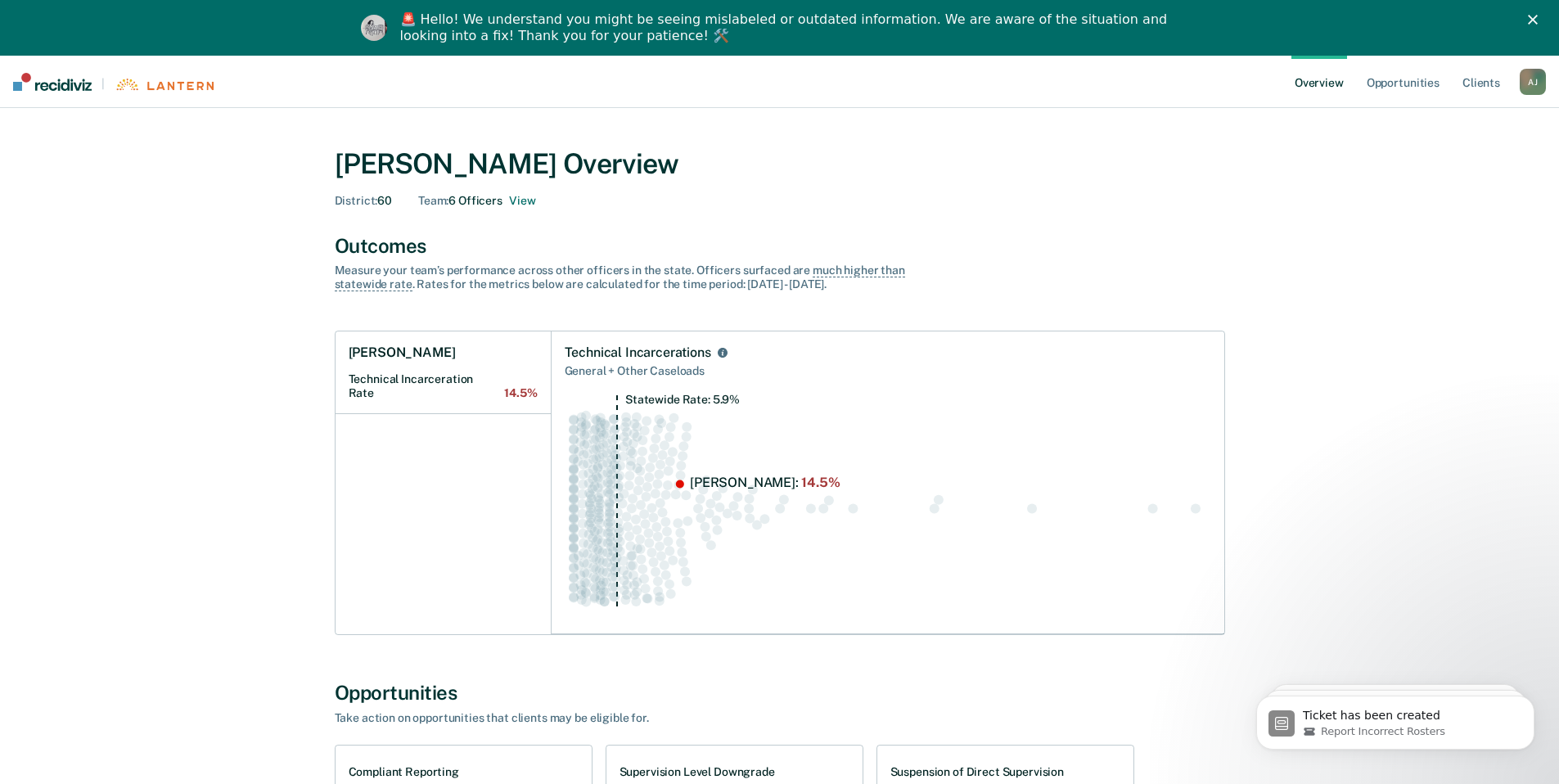
click at [1540, 80] on div "A J" at bounding box center [1532, 82] width 27 height 27
click at [1477, 79] on link "Client s" at bounding box center [1481, 81] width 44 height 52
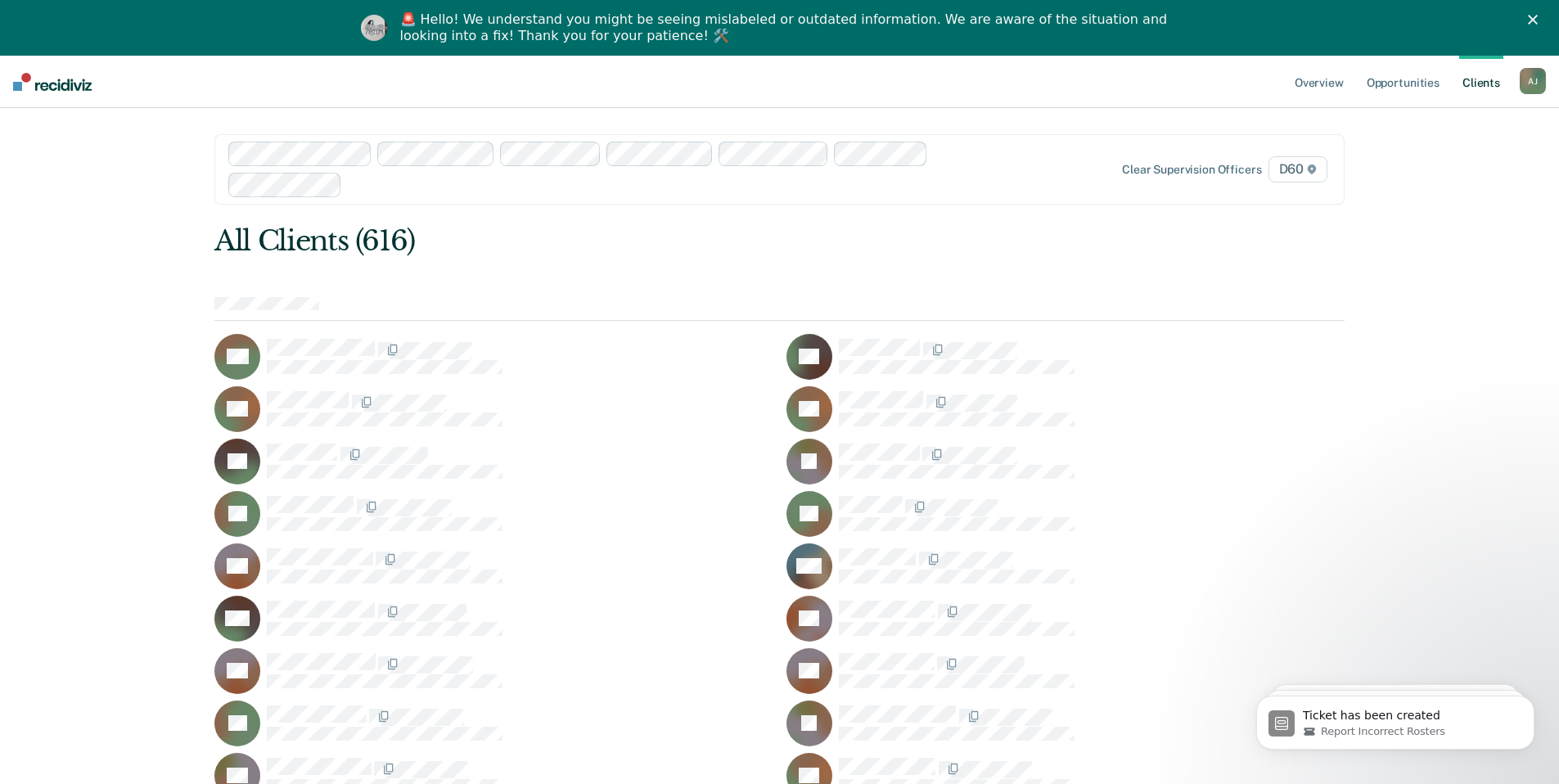
click at [328, 300] on div at bounding box center [779, 309] width 1130 height 24
click at [1309, 168] on span "D60" at bounding box center [1299, 169] width 59 height 27
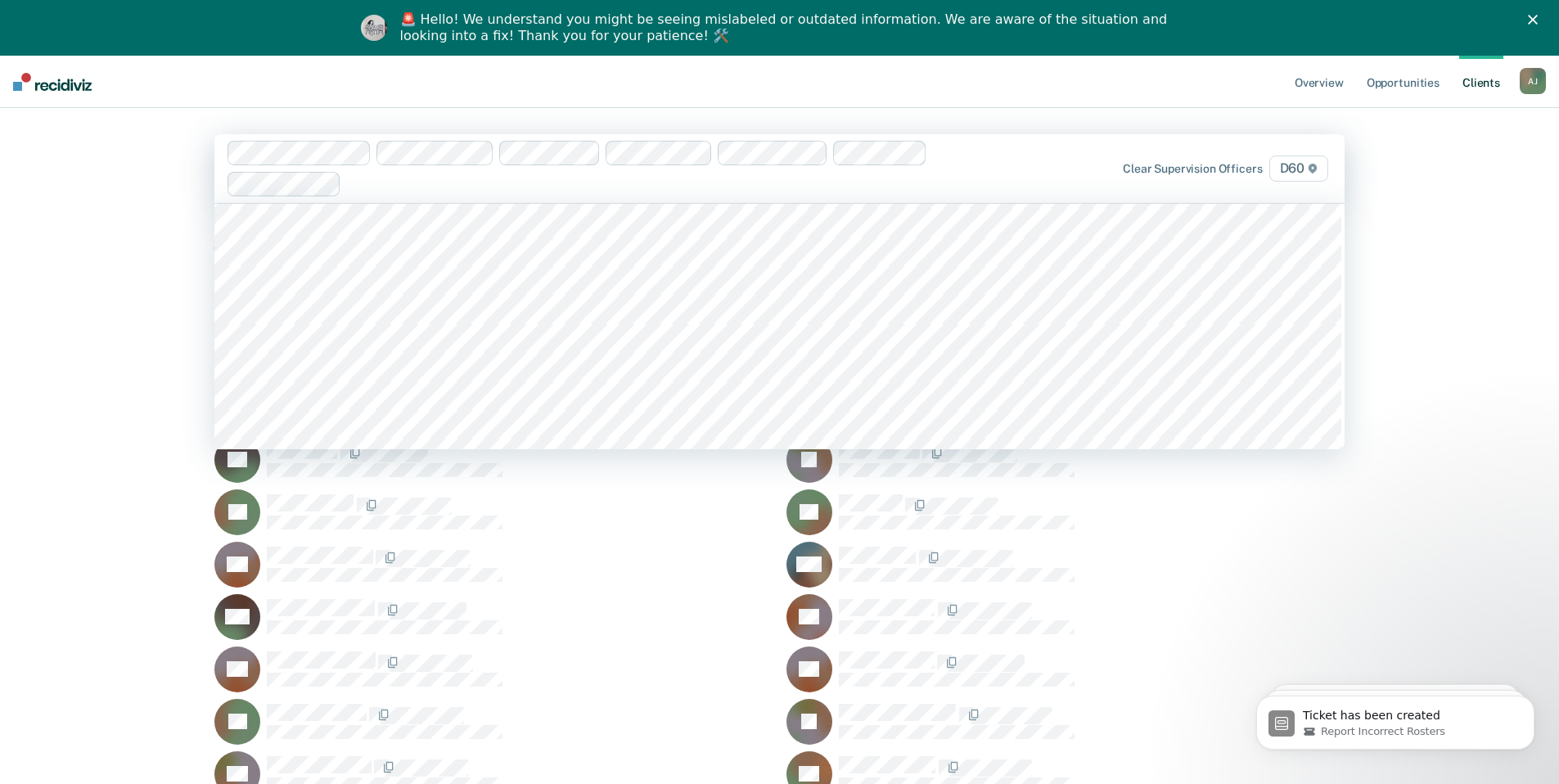
scroll to position [429, 0]
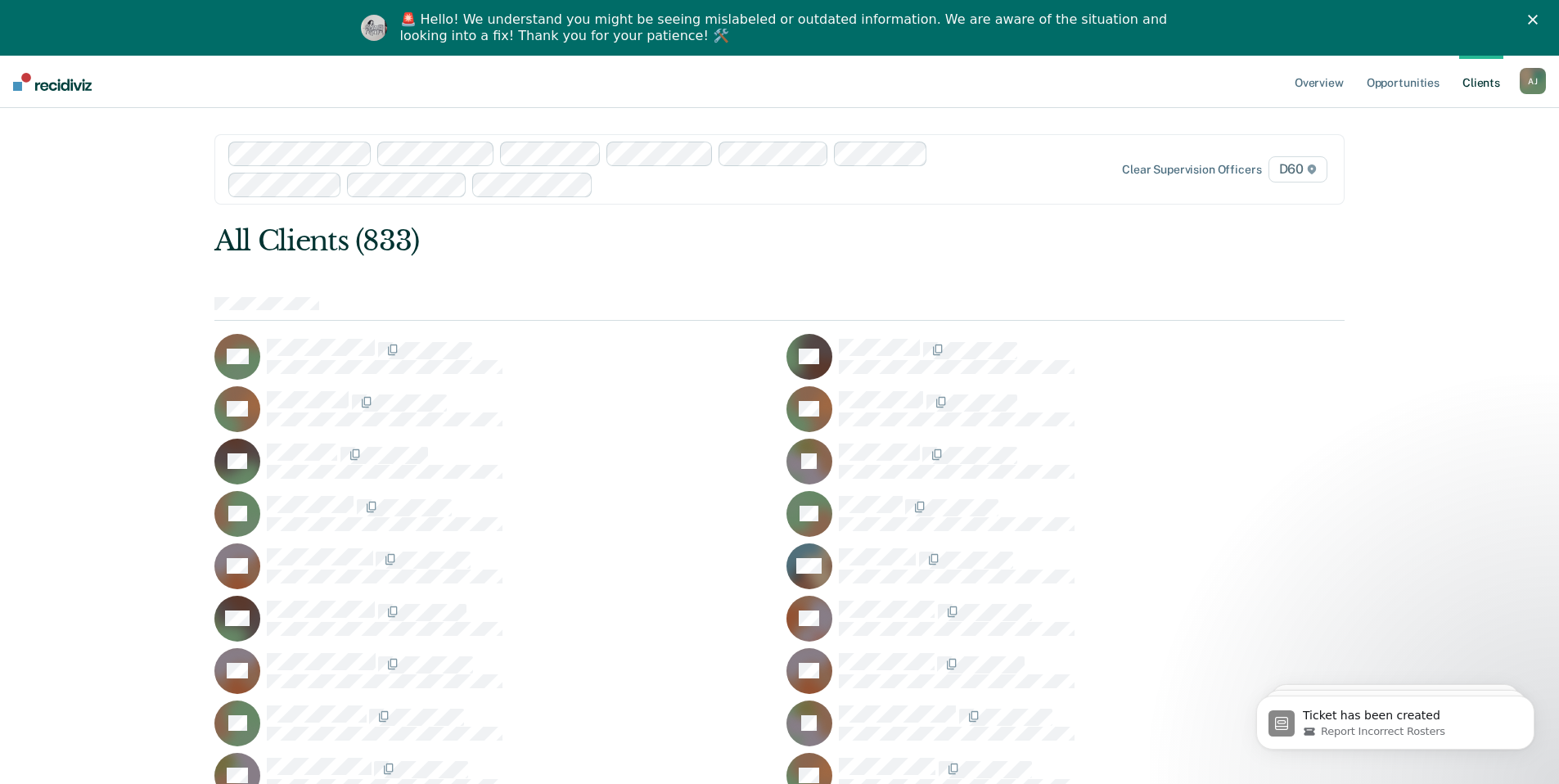
click at [1478, 74] on link "Client s" at bounding box center [1481, 81] width 44 height 52
click at [1382, 81] on link "Opportunities" at bounding box center [1403, 81] width 79 height 52
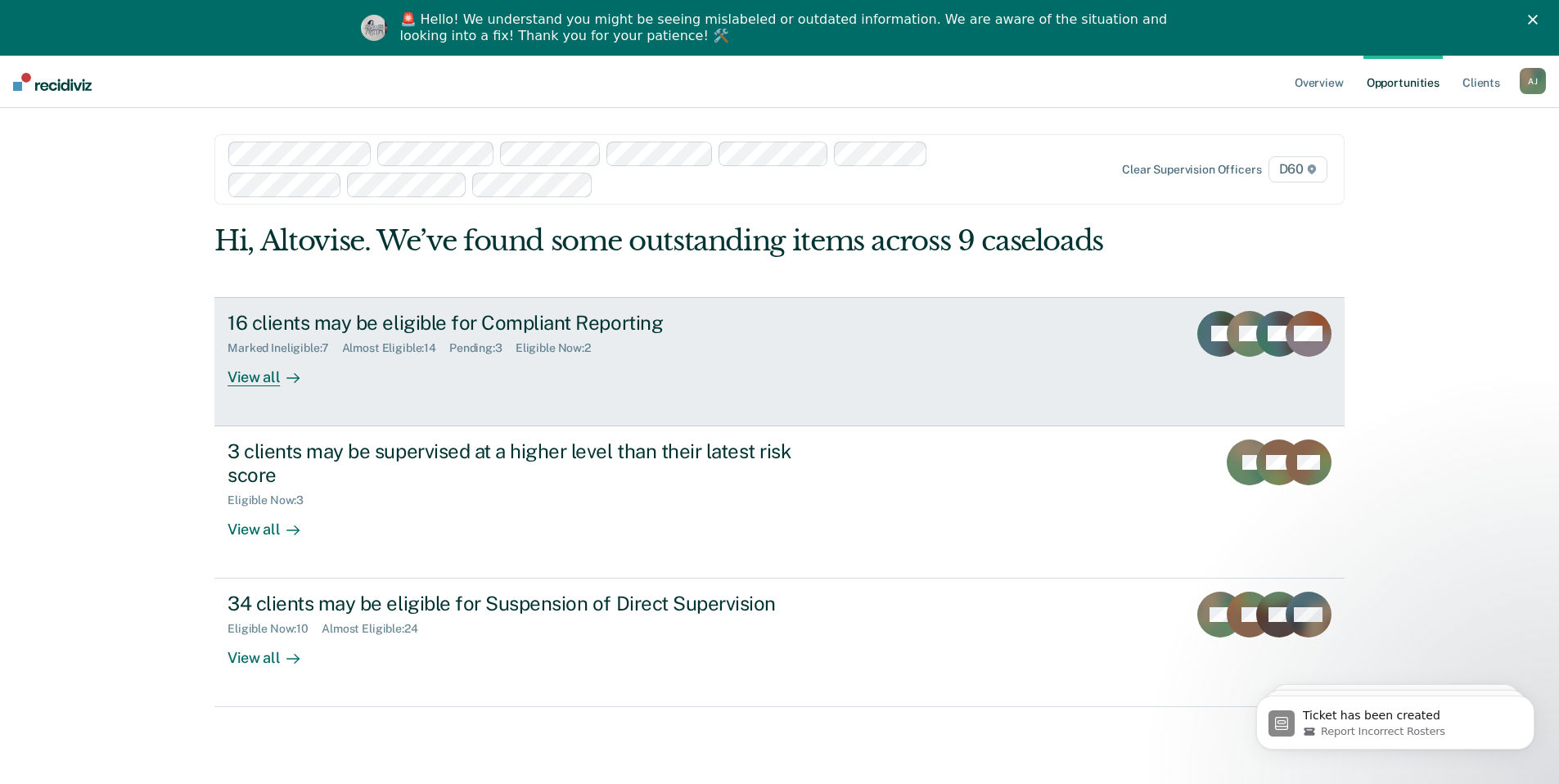
click at [260, 381] on div "View all" at bounding box center [273, 370] width 92 height 32
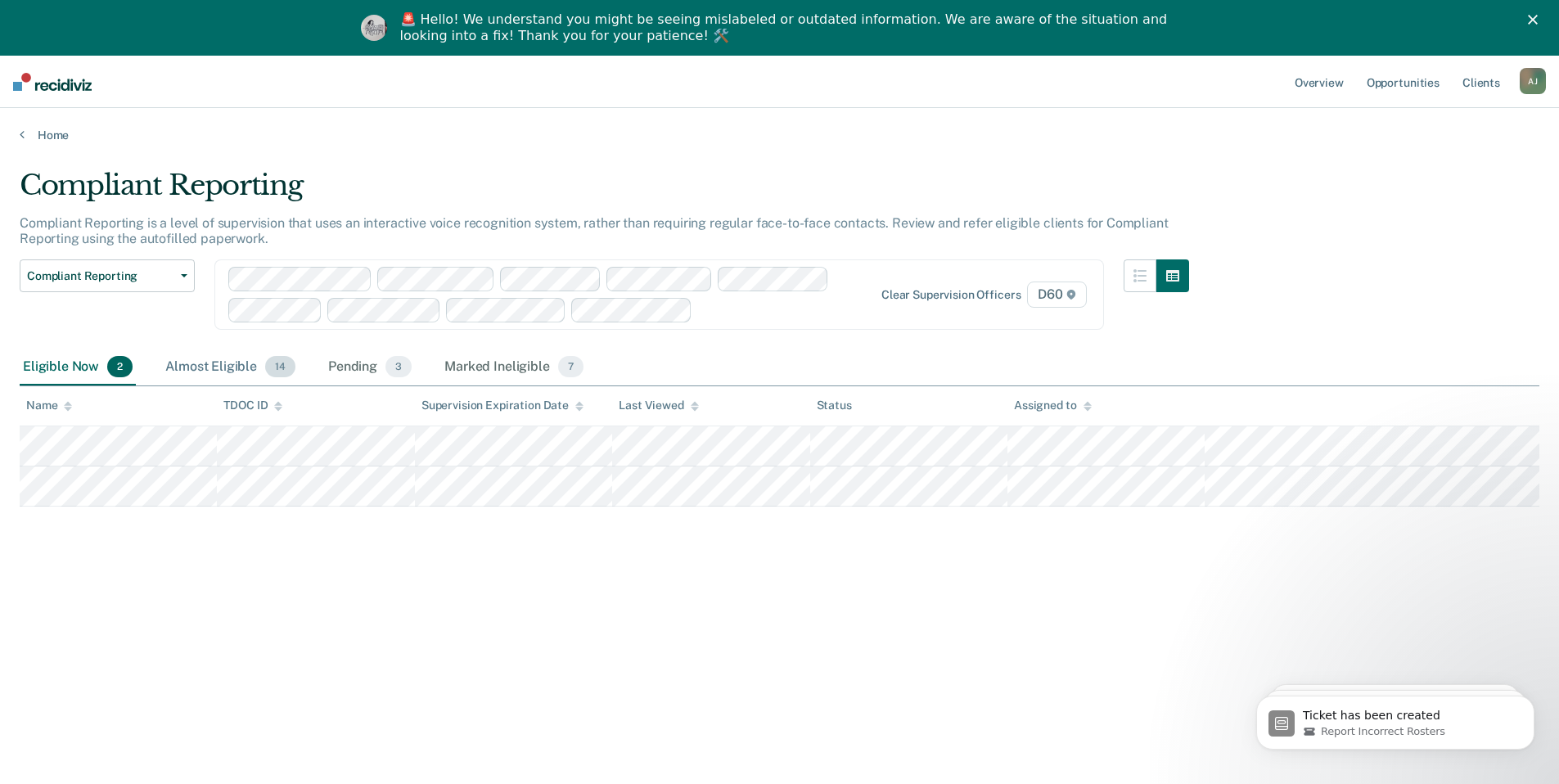
click at [236, 364] on div "Almost Eligible 14" at bounding box center [230, 367] width 137 height 36
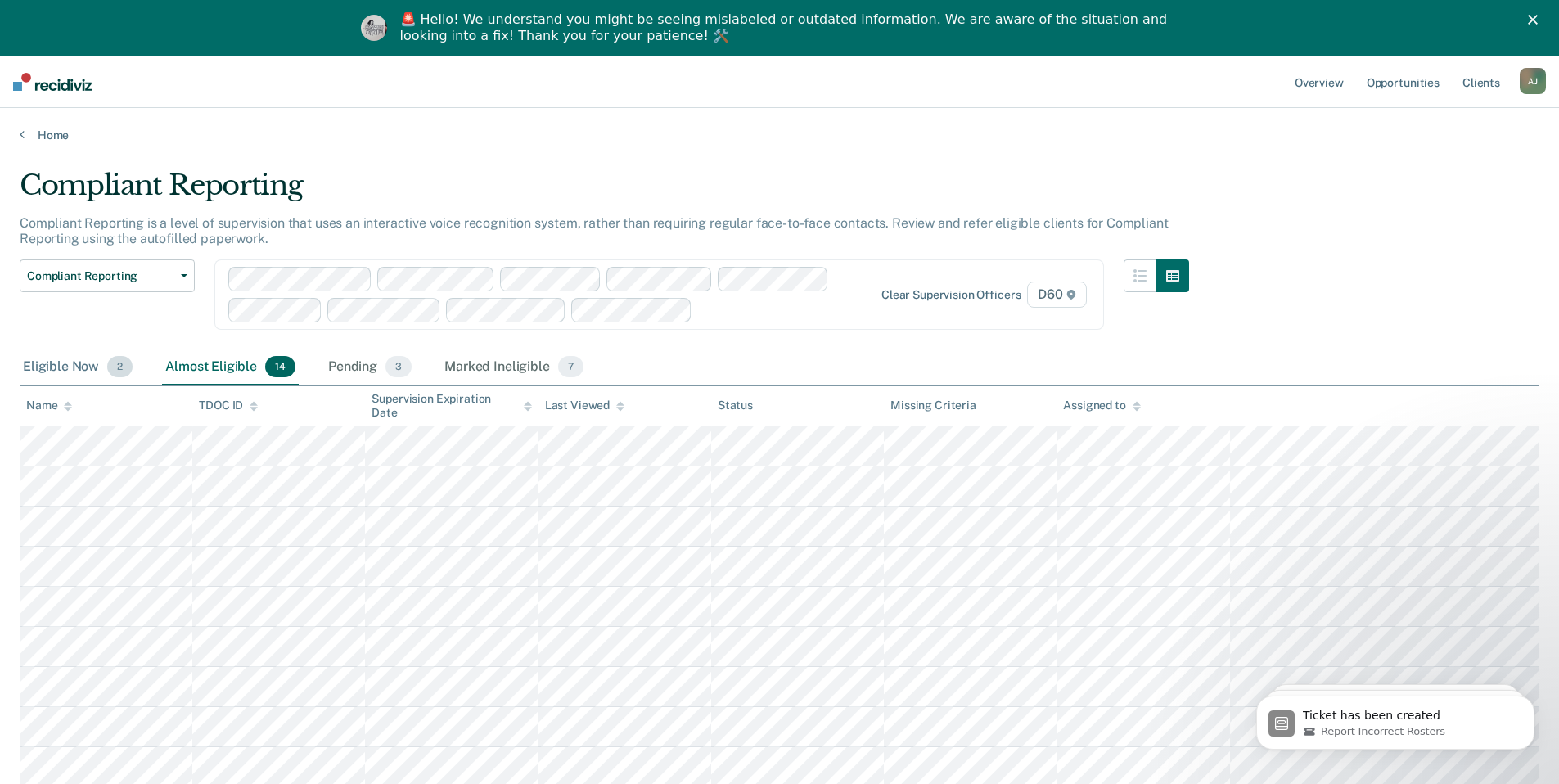
click at [78, 366] on div "Eligible Now 2" at bounding box center [78, 367] width 116 height 36
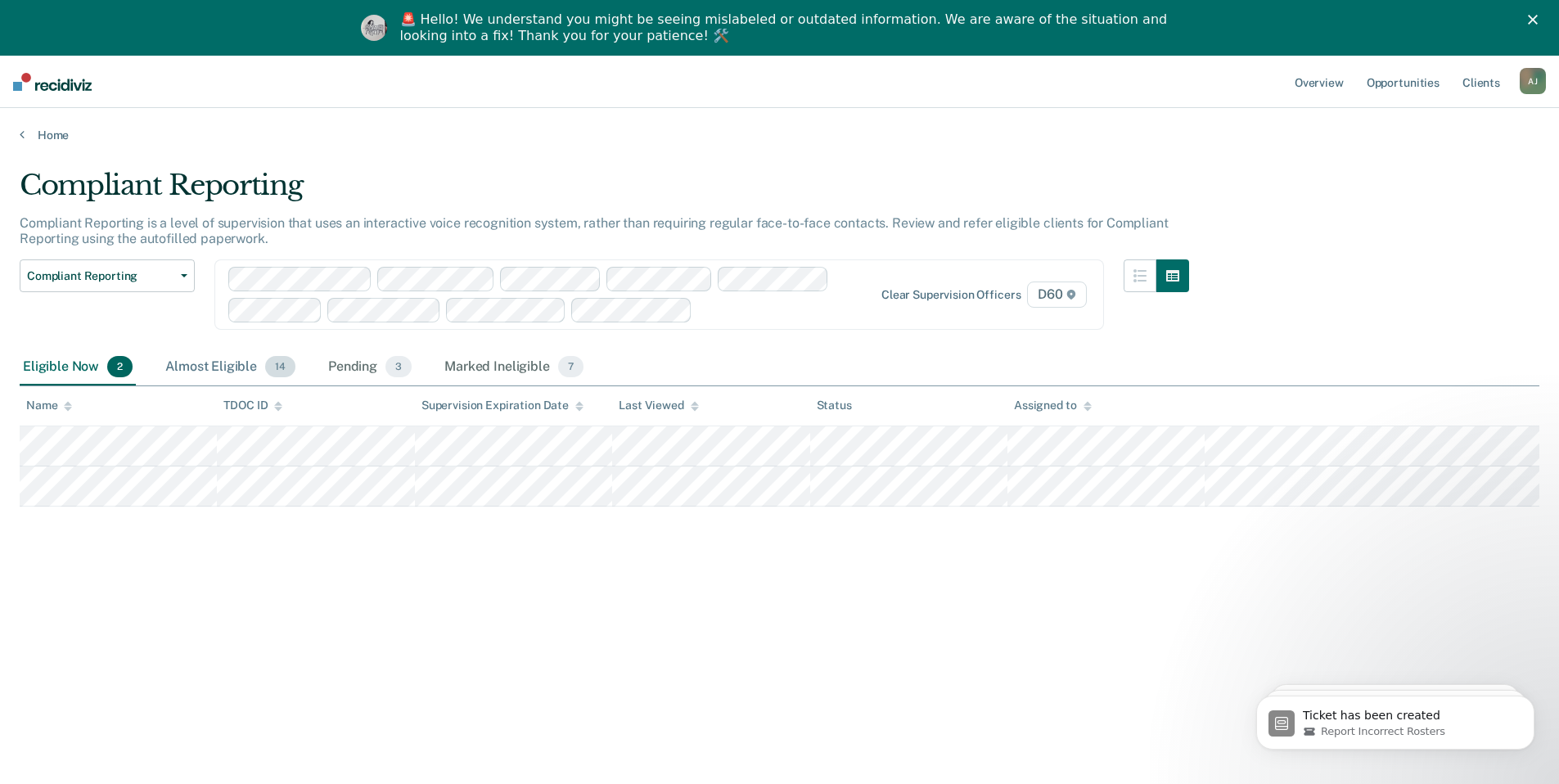
click at [219, 362] on div "Almost Eligible 14" at bounding box center [230, 367] width 137 height 36
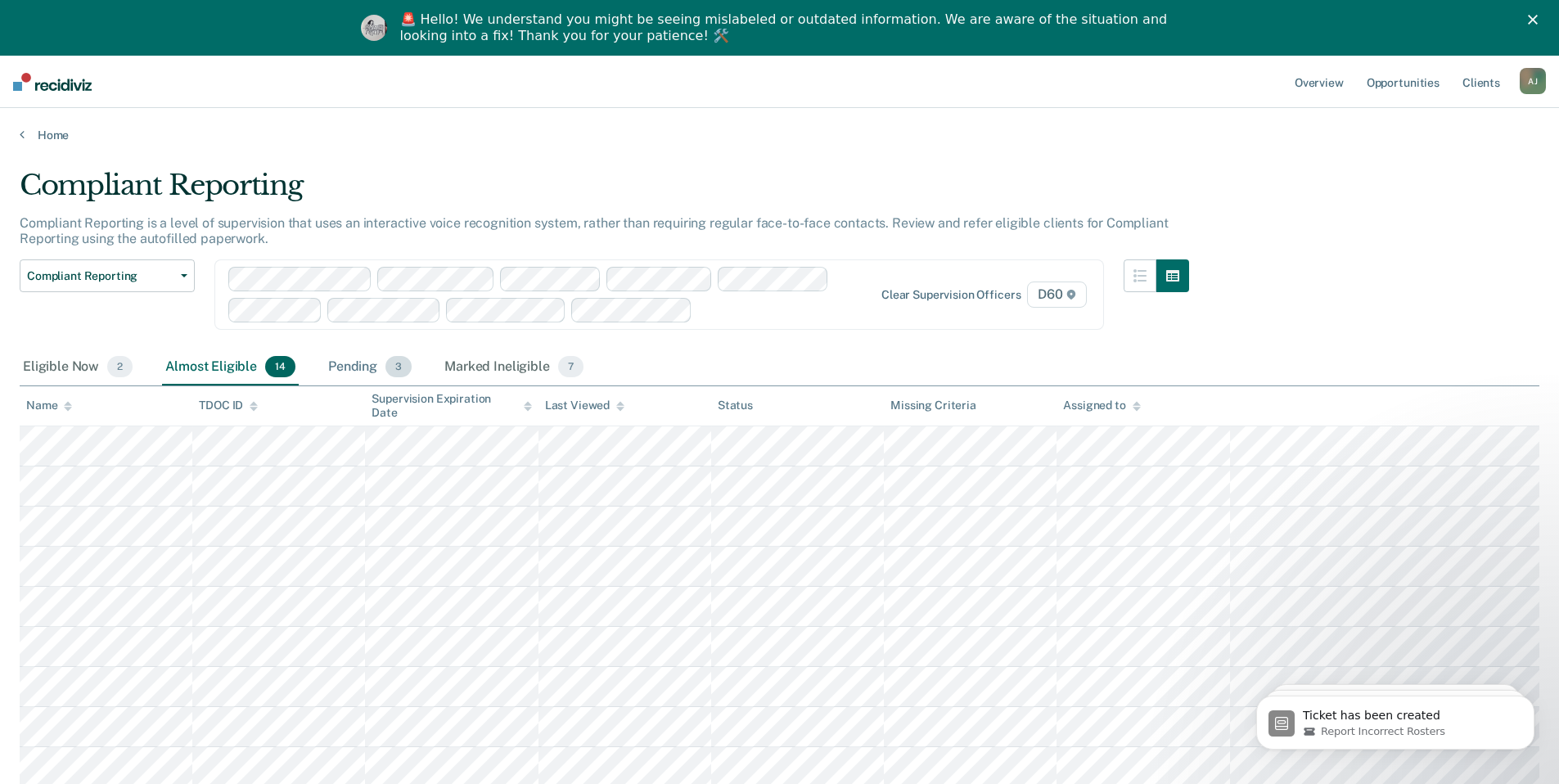
click at [361, 367] on div "Pending 3" at bounding box center [369, 367] width 90 height 36
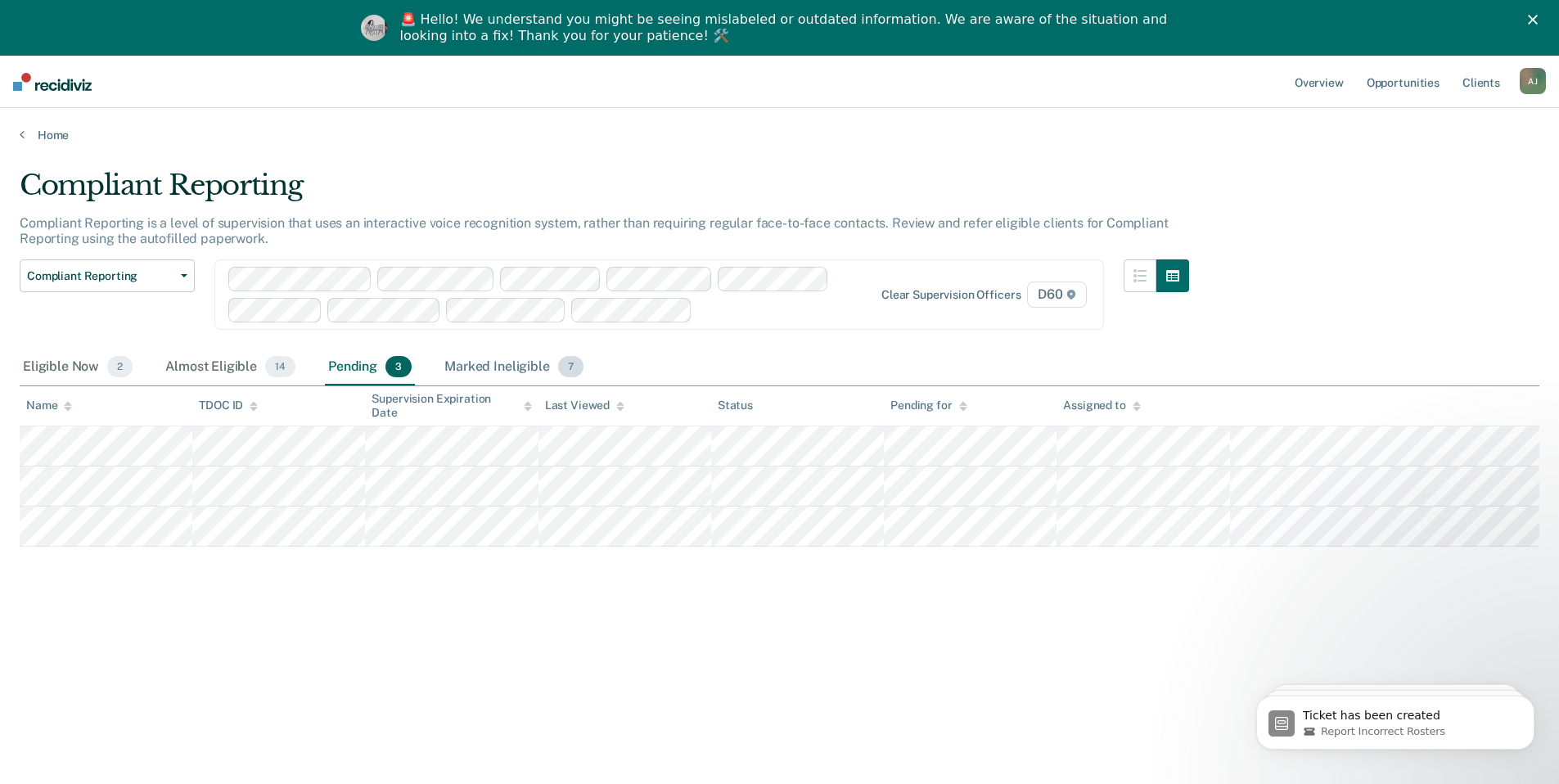
click at [502, 363] on div "Marked Ineligible 7" at bounding box center [514, 367] width 146 height 36
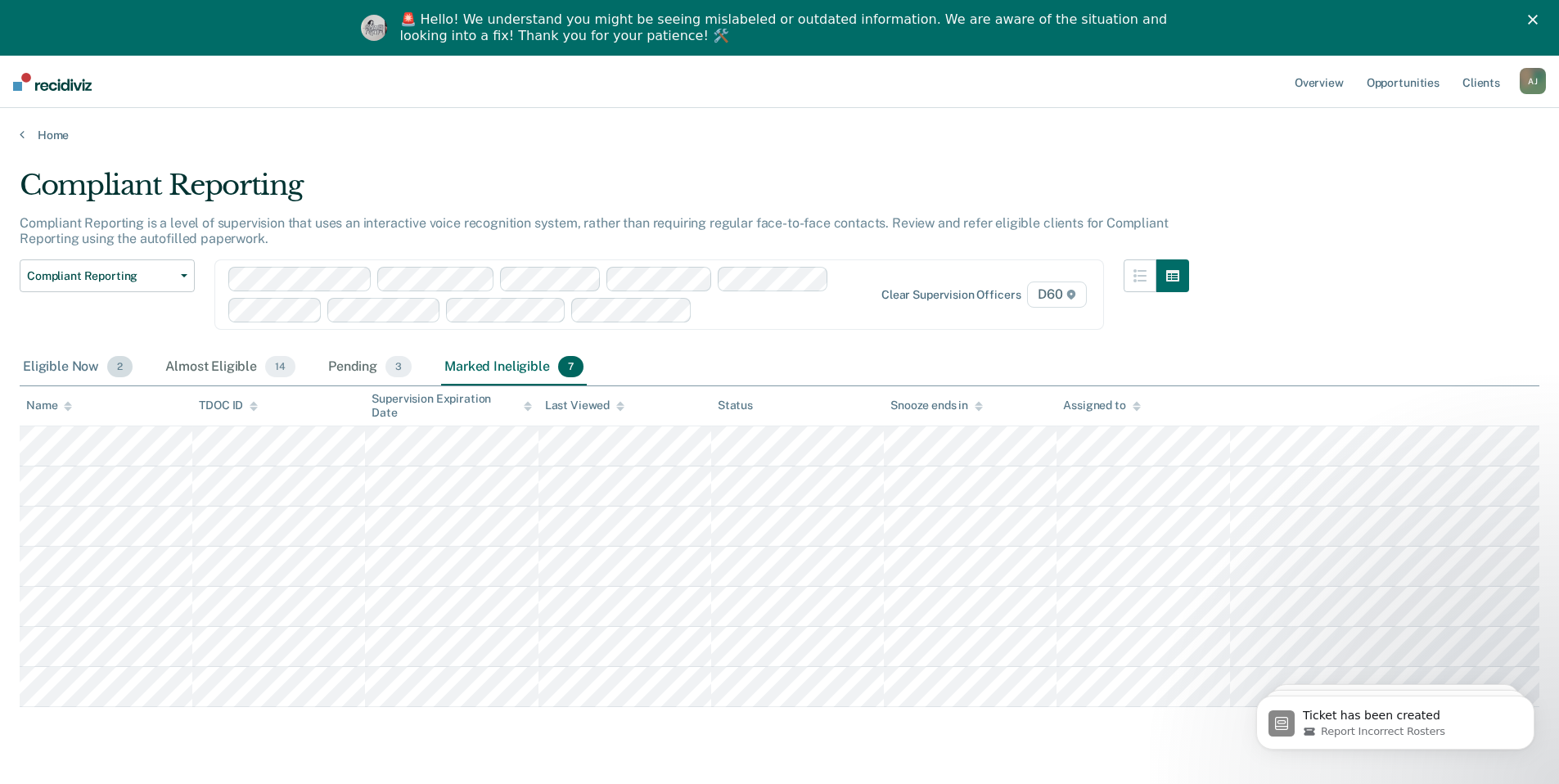
click at [65, 365] on div "Eligible Now 2" at bounding box center [78, 367] width 116 height 36
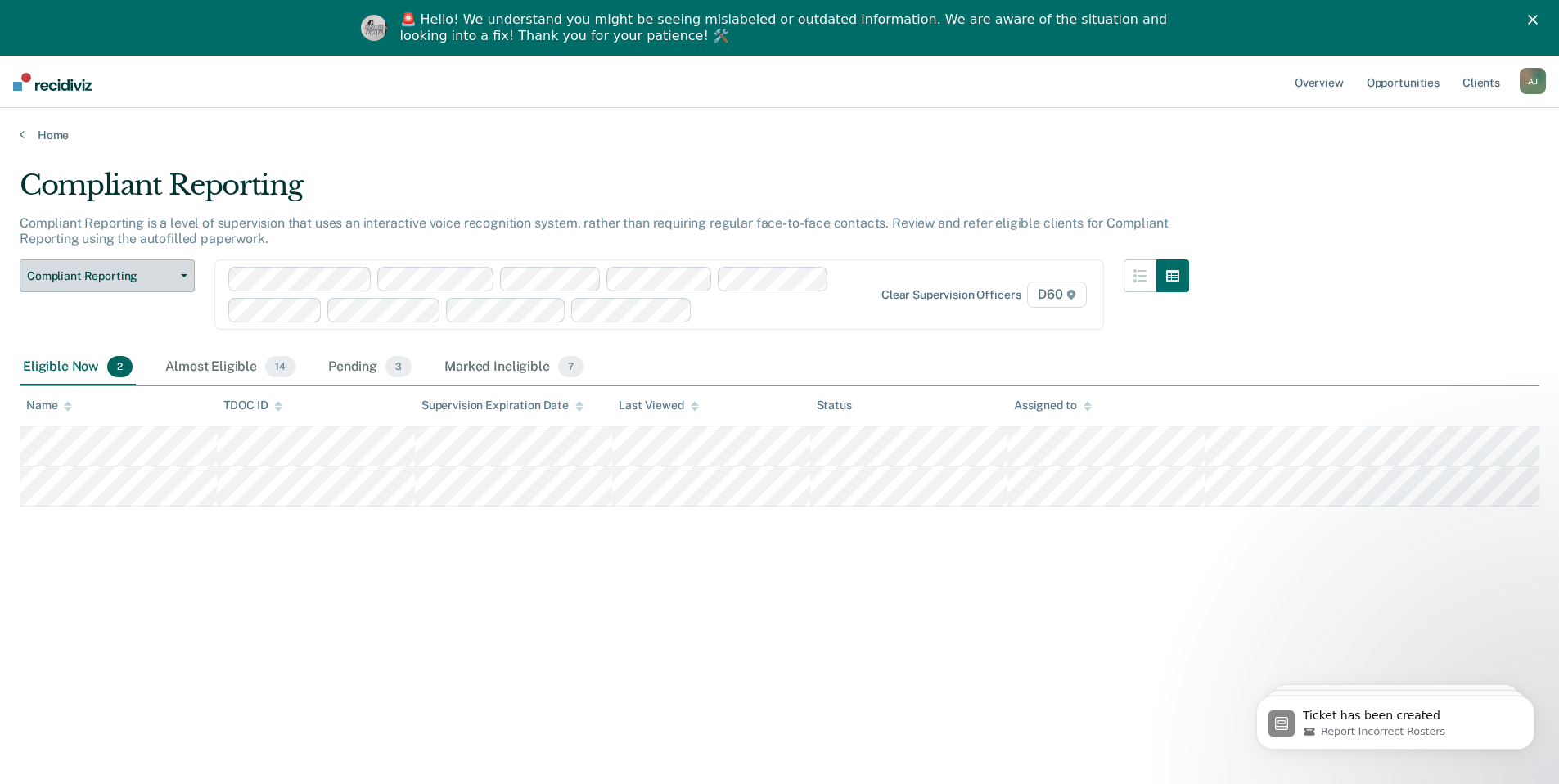
click at [128, 269] on span "Compliant Reporting" at bounding box center [100, 276] width 147 height 14
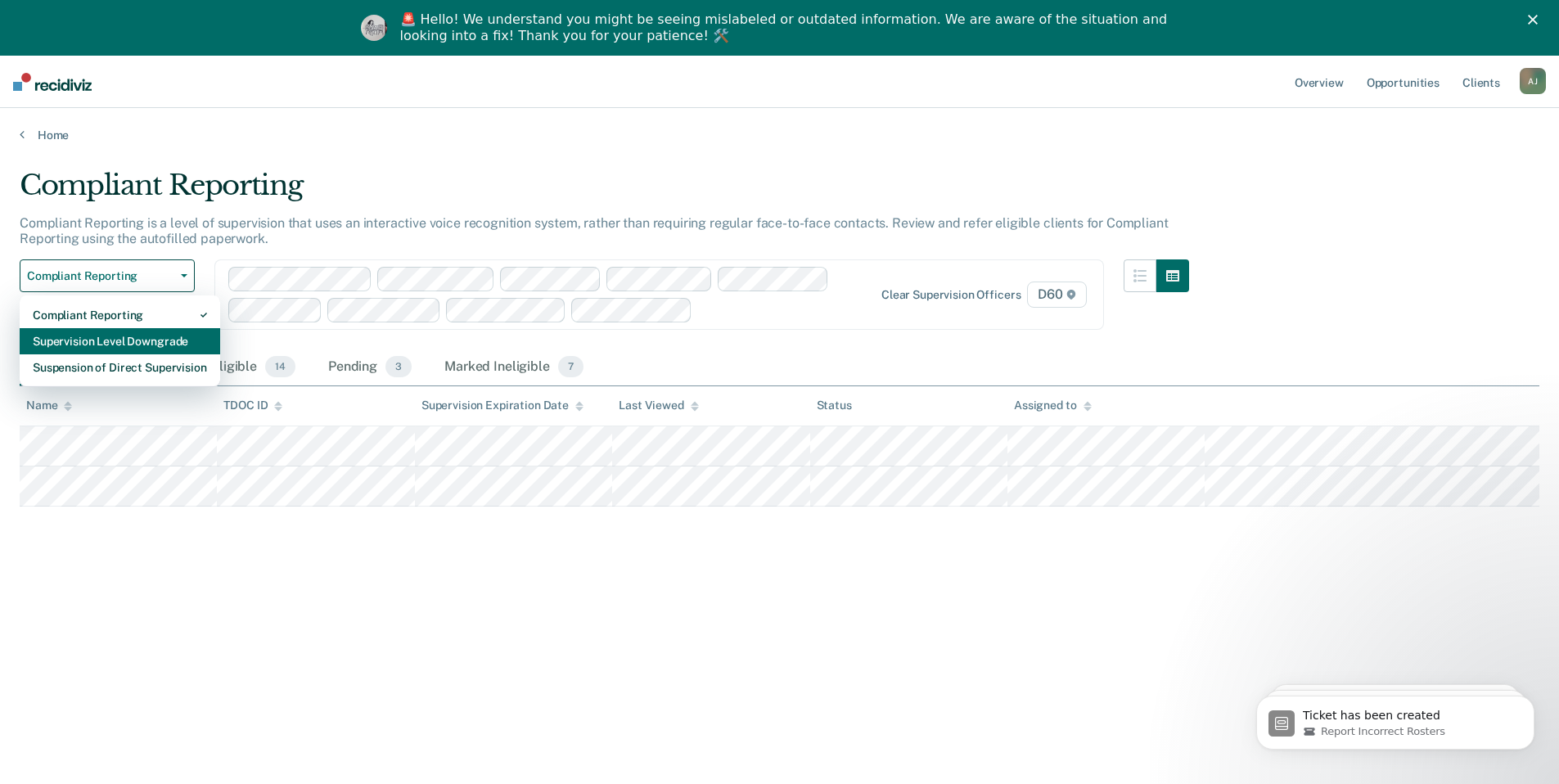
click at [125, 335] on div "Supervision Level Downgrade" at bounding box center [119, 341] width 175 height 27
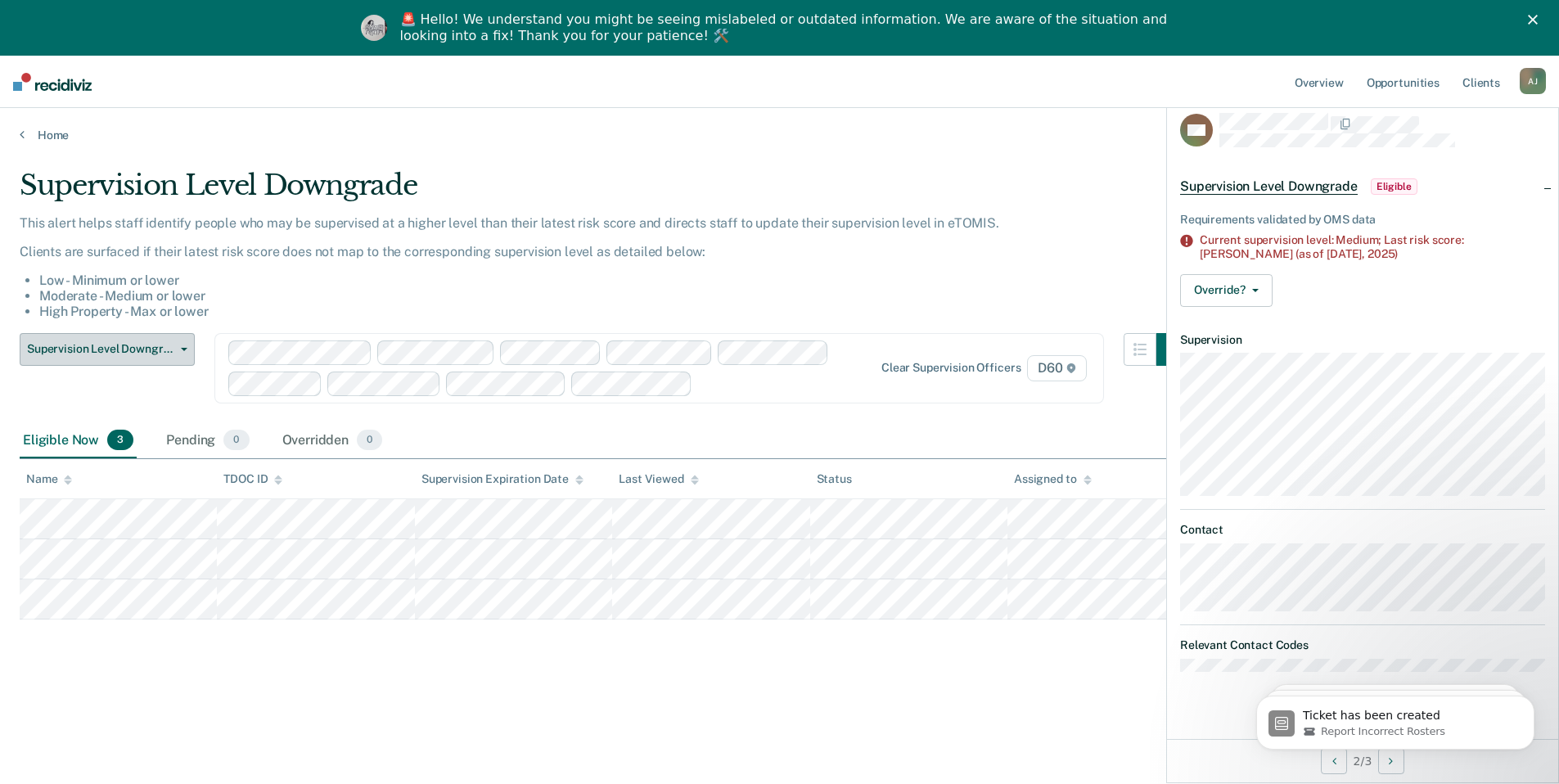
click at [131, 346] on span "Supervision Level Downgrade" at bounding box center [100, 349] width 147 height 14
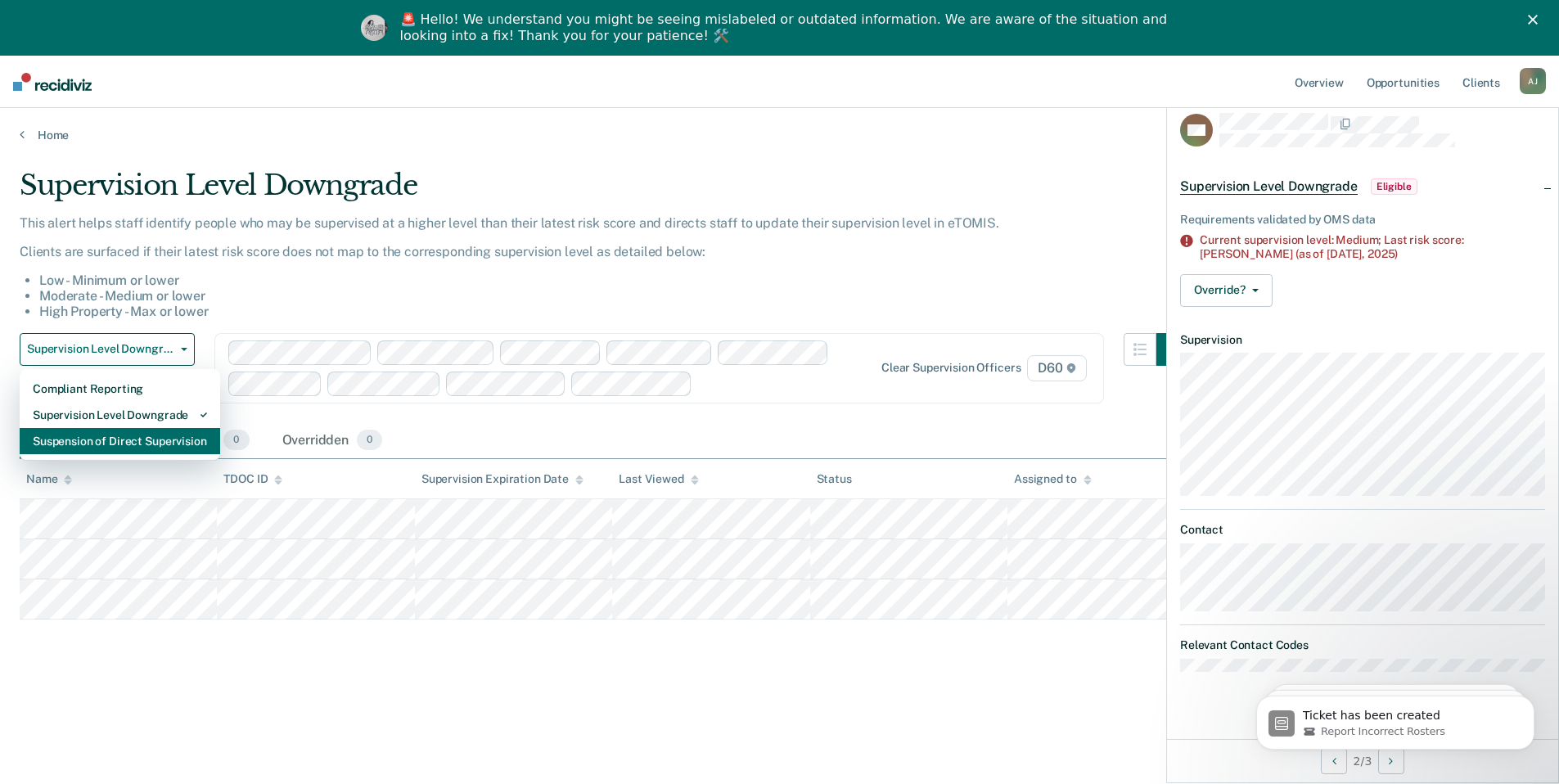
click at [136, 438] on div "Suspension of Direct Supervision" at bounding box center [119, 441] width 175 height 27
